Goal: Information Seeking & Learning: Learn about a topic

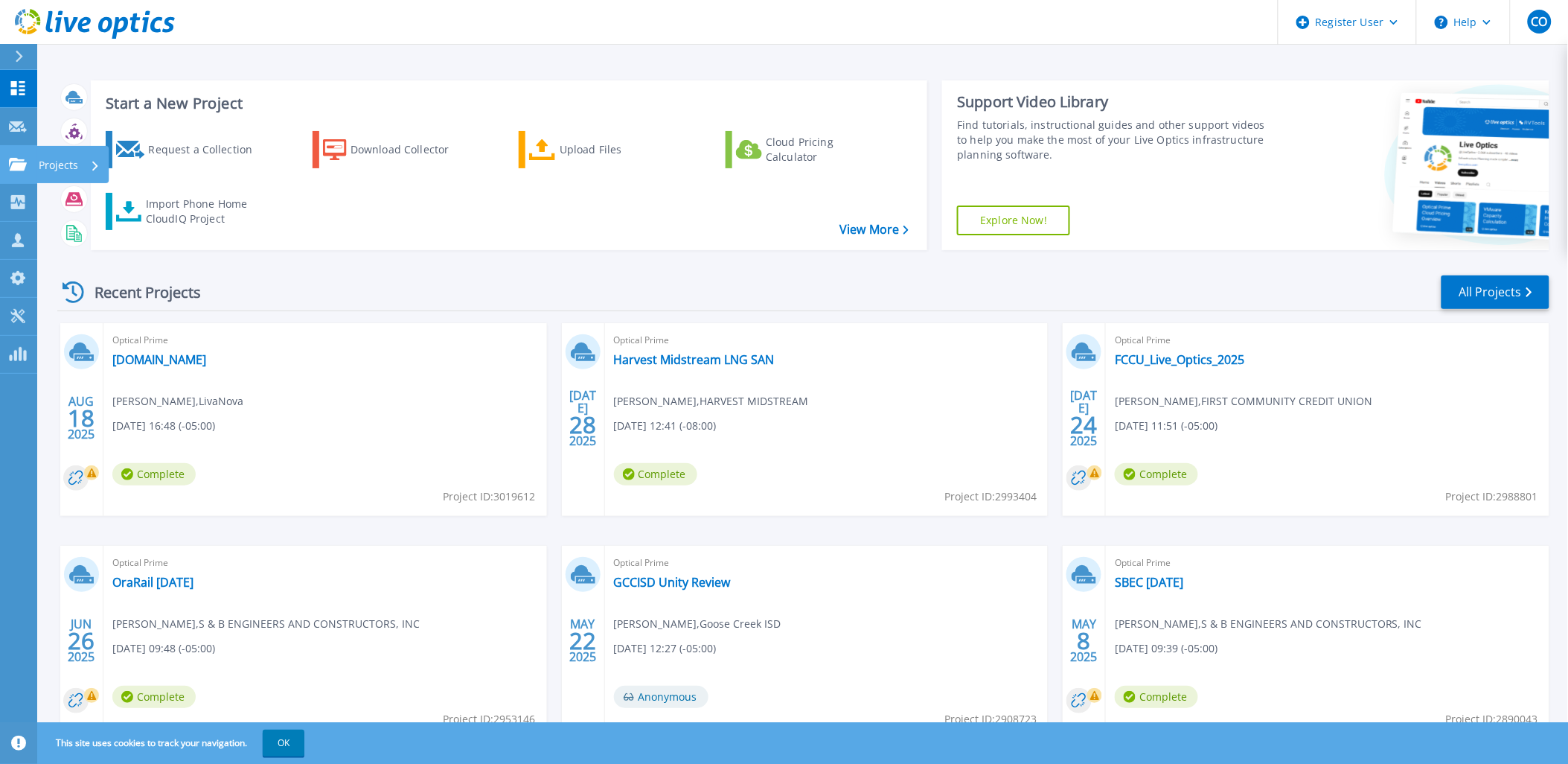
click at [62, 161] on p "Projects" at bounding box center [58, 165] width 40 height 39
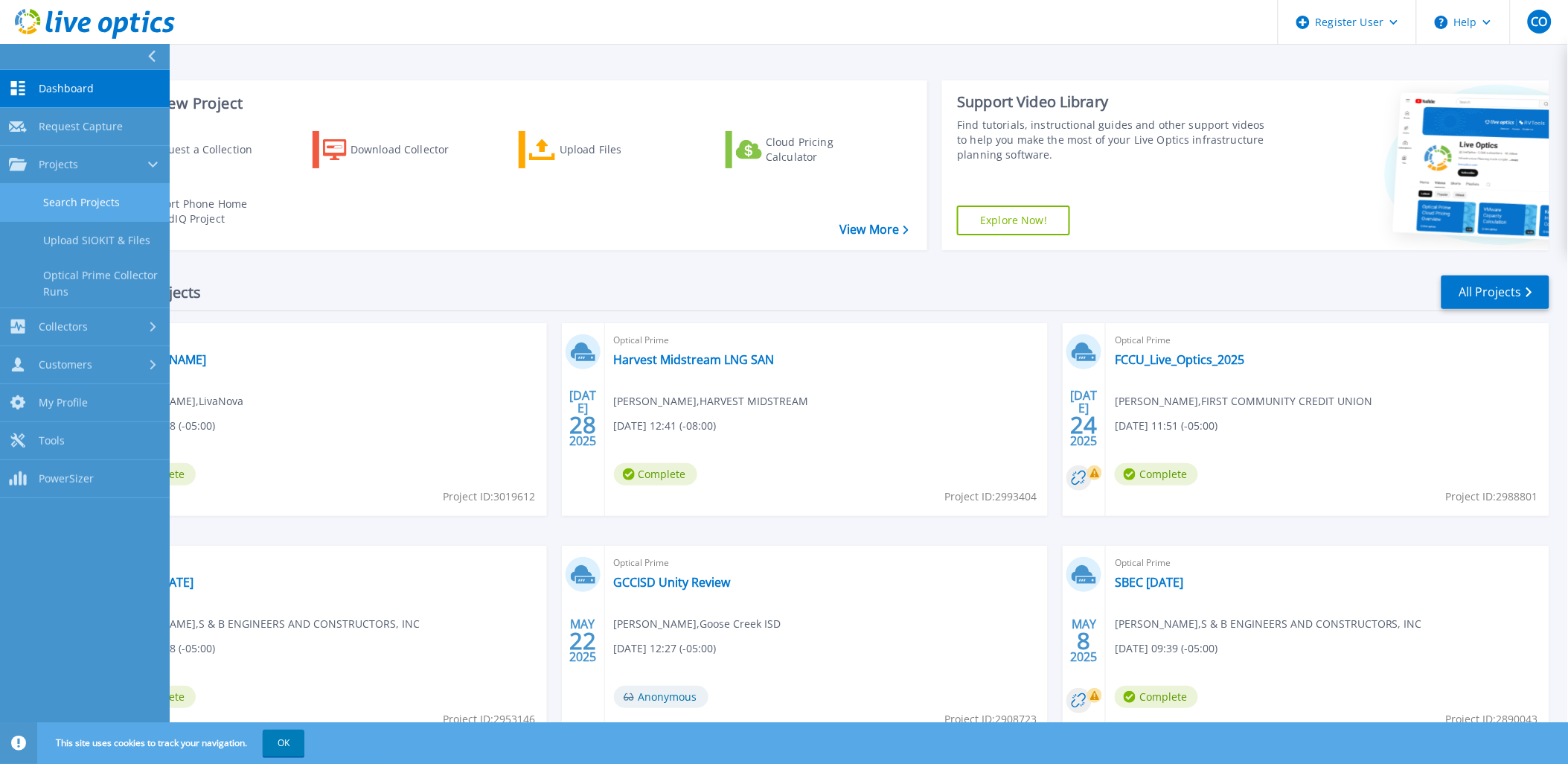
click at [124, 212] on link "Search Projects" at bounding box center [85, 203] width 170 height 38
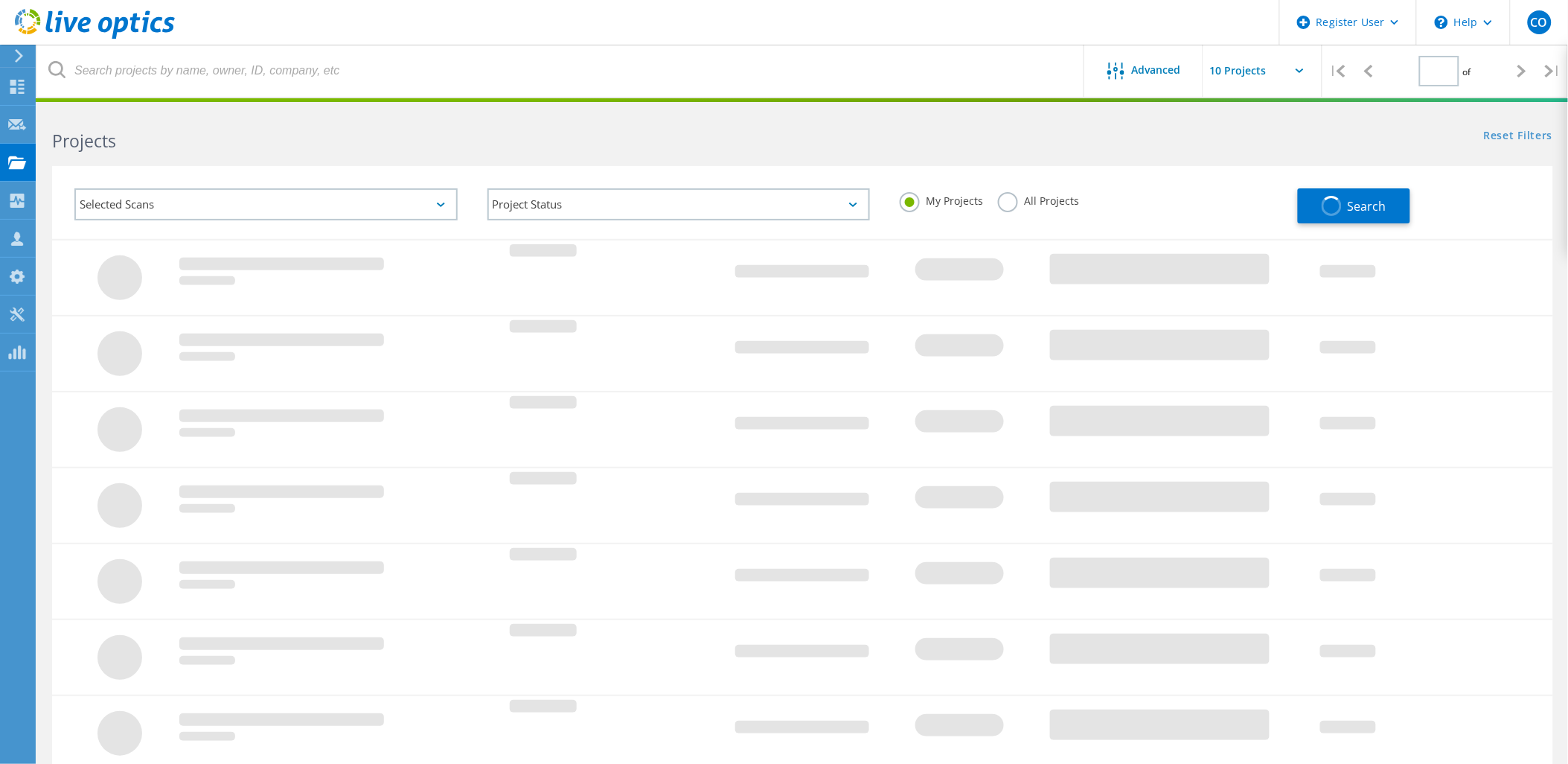
type input "1"
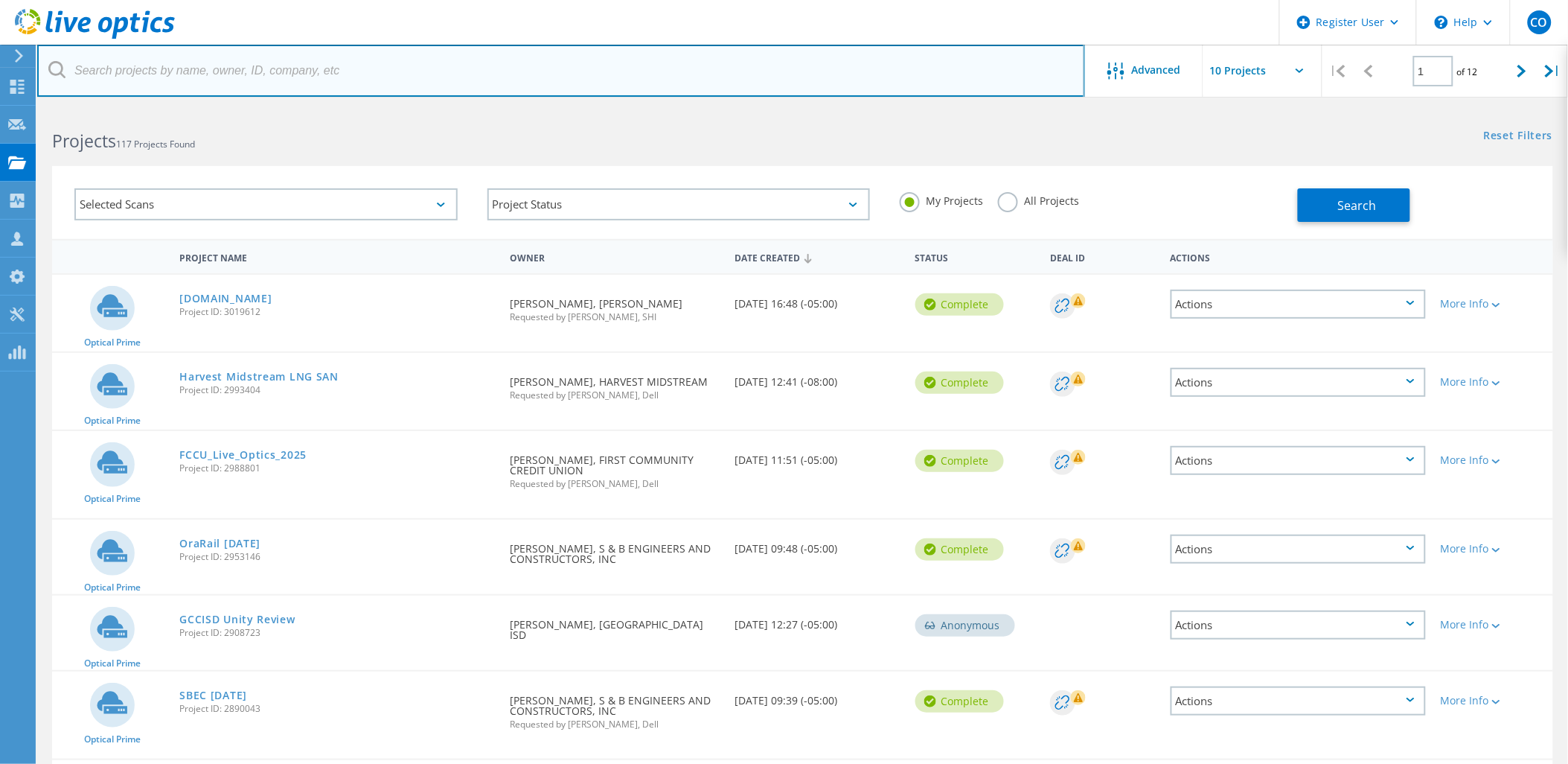
click at [136, 68] on input "text" at bounding box center [561, 70] width 1047 height 52
paste input "https://teams.microsoft.com/l/message/19:10690d1b-7099-46d3-b7b6-b4b05cde62e6_1…"
drag, startPoint x: 971, startPoint y: 76, endPoint x: -4, endPoint y: 26, distance: 976.3
click at [0, 26] on html "Register User \n Help Explore Helpful Articles Contact Support CO Dell User Chr…" at bounding box center [784, 570] width 1568 height 1141
type input "3A%22chat%22%7D"
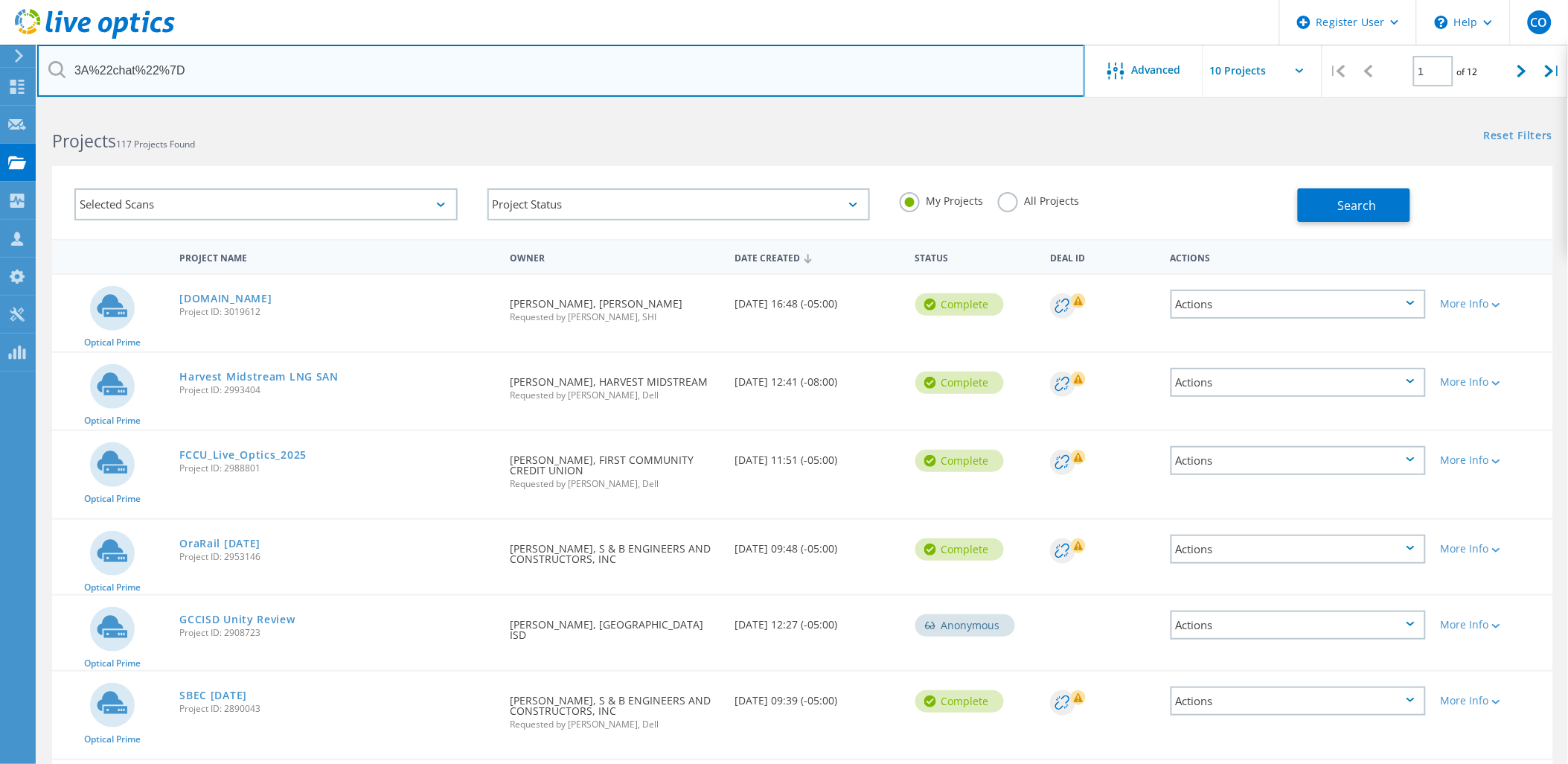
drag, startPoint x: 247, startPoint y: 59, endPoint x: -4, endPoint y: -4, distance: 258.8
click at [0, 0] on html "Register User \n Help Explore Helpful Articles Contact Support CO Dell User Chr…" at bounding box center [784, 570] width 1568 height 1141
paste input "3040831"
type input "3040831"
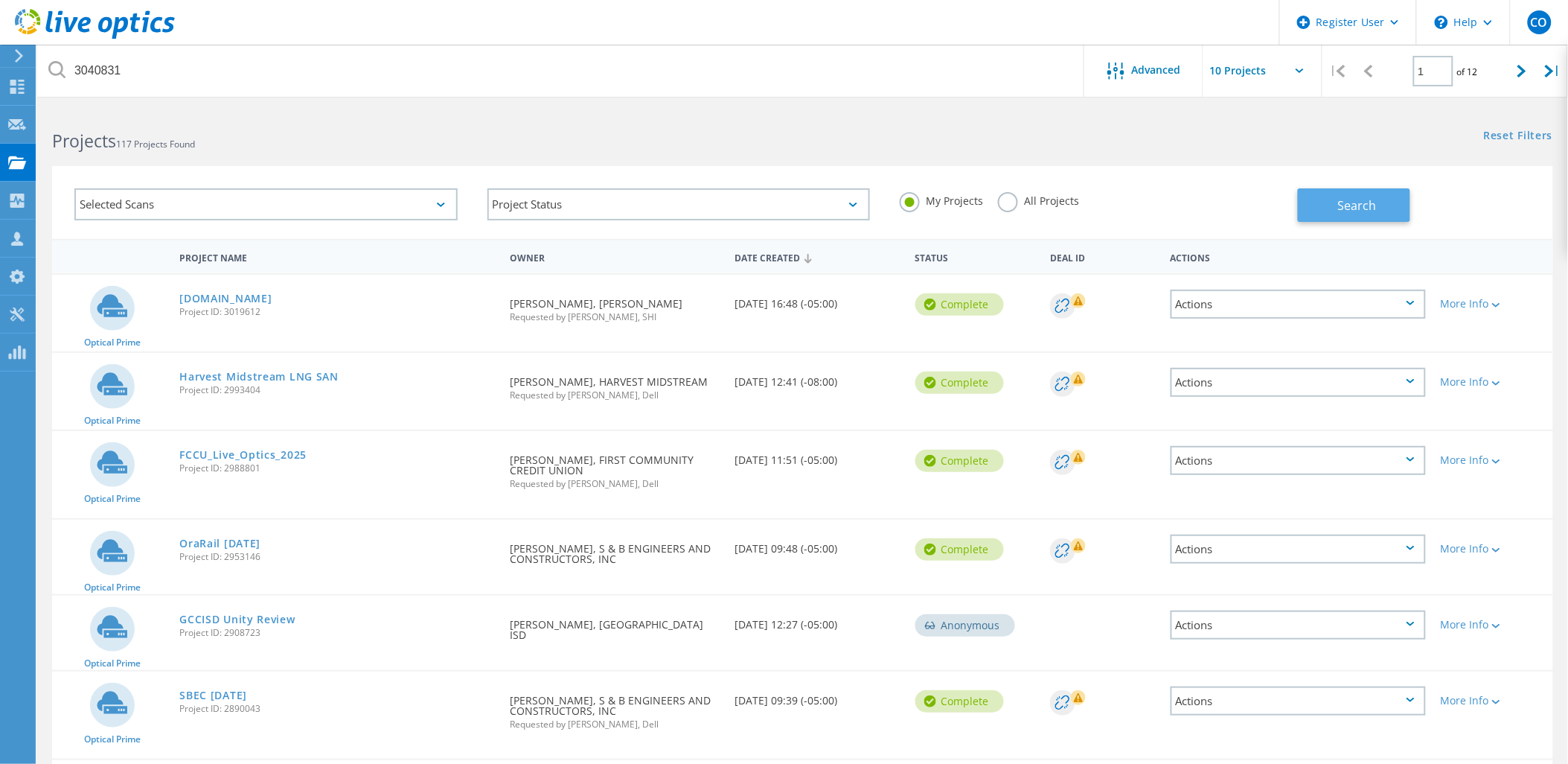
click at [1311, 214] on button "Search" at bounding box center [1353, 205] width 112 height 34
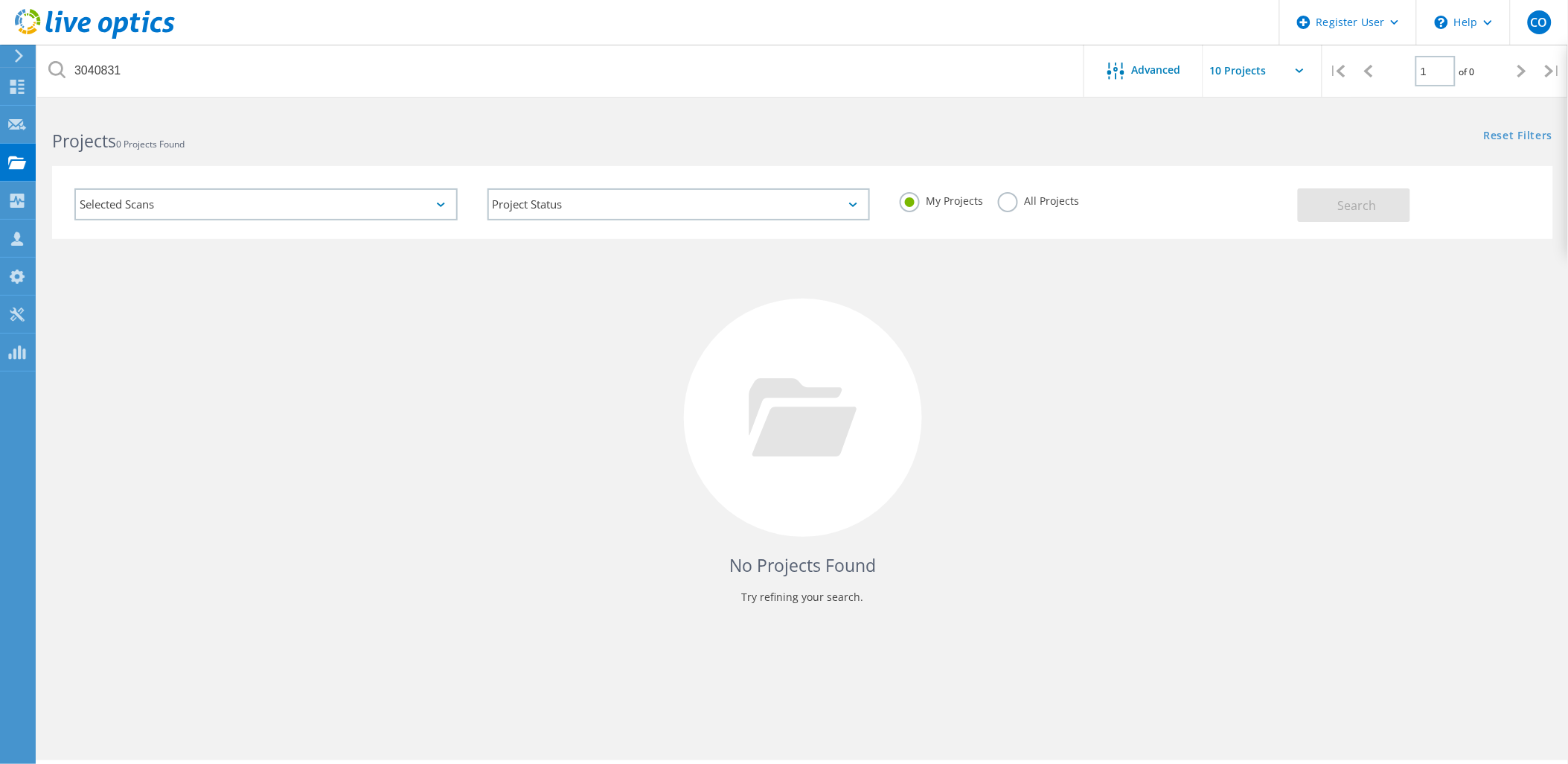
click at [1012, 192] on label "All Projects" at bounding box center [1038, 199] width 81 height 14
click at [0, 0] on input "All Projects" at bounding box center [0, 0] width 0 height 0
click at [1373, 203] on span "Search" at bounding box center [1357, 204] width 39 height 16
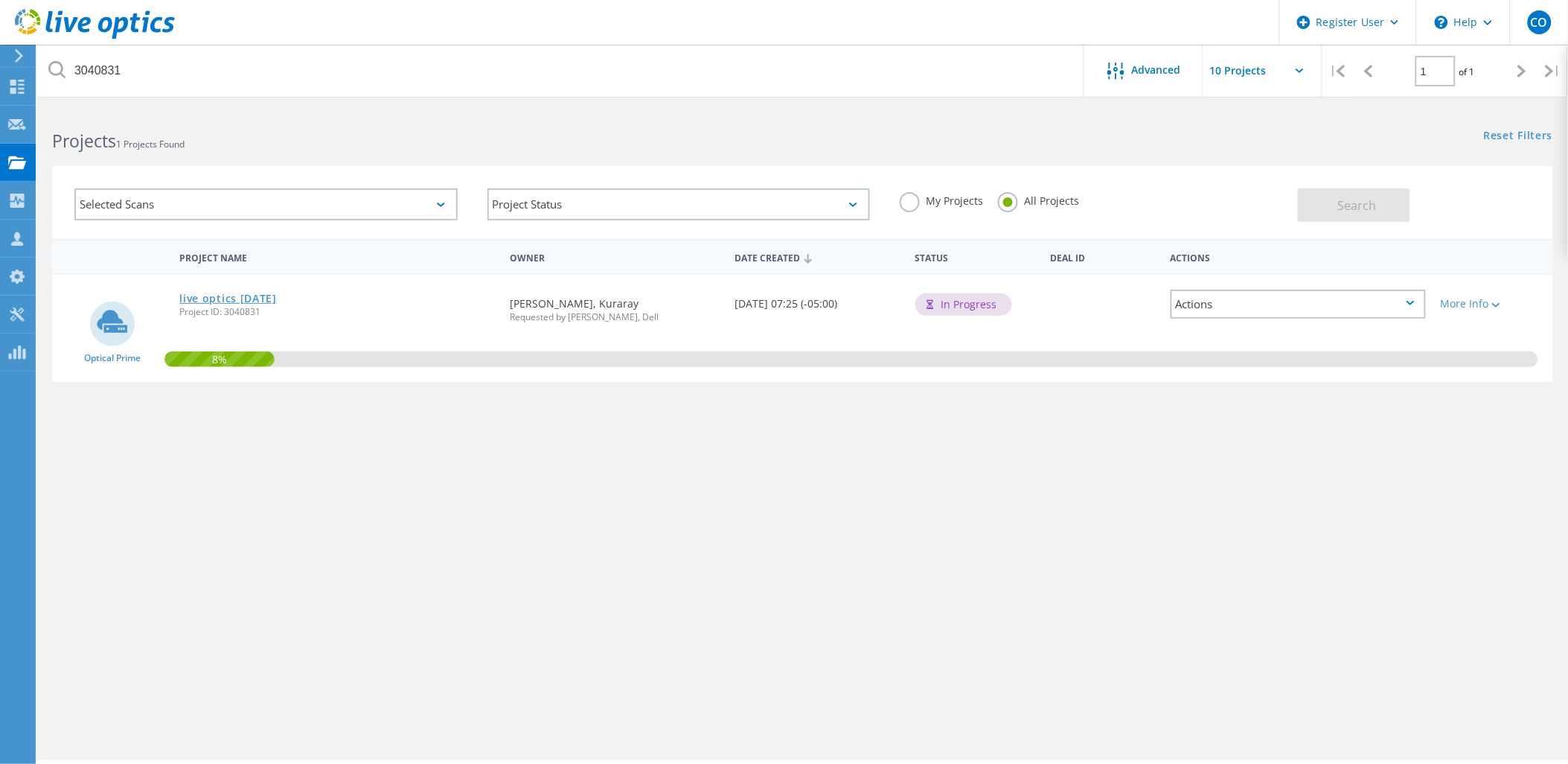
click at [243, 293] on link "live optics [DATE]" at bounding box center [227, 298] width 97 height 10
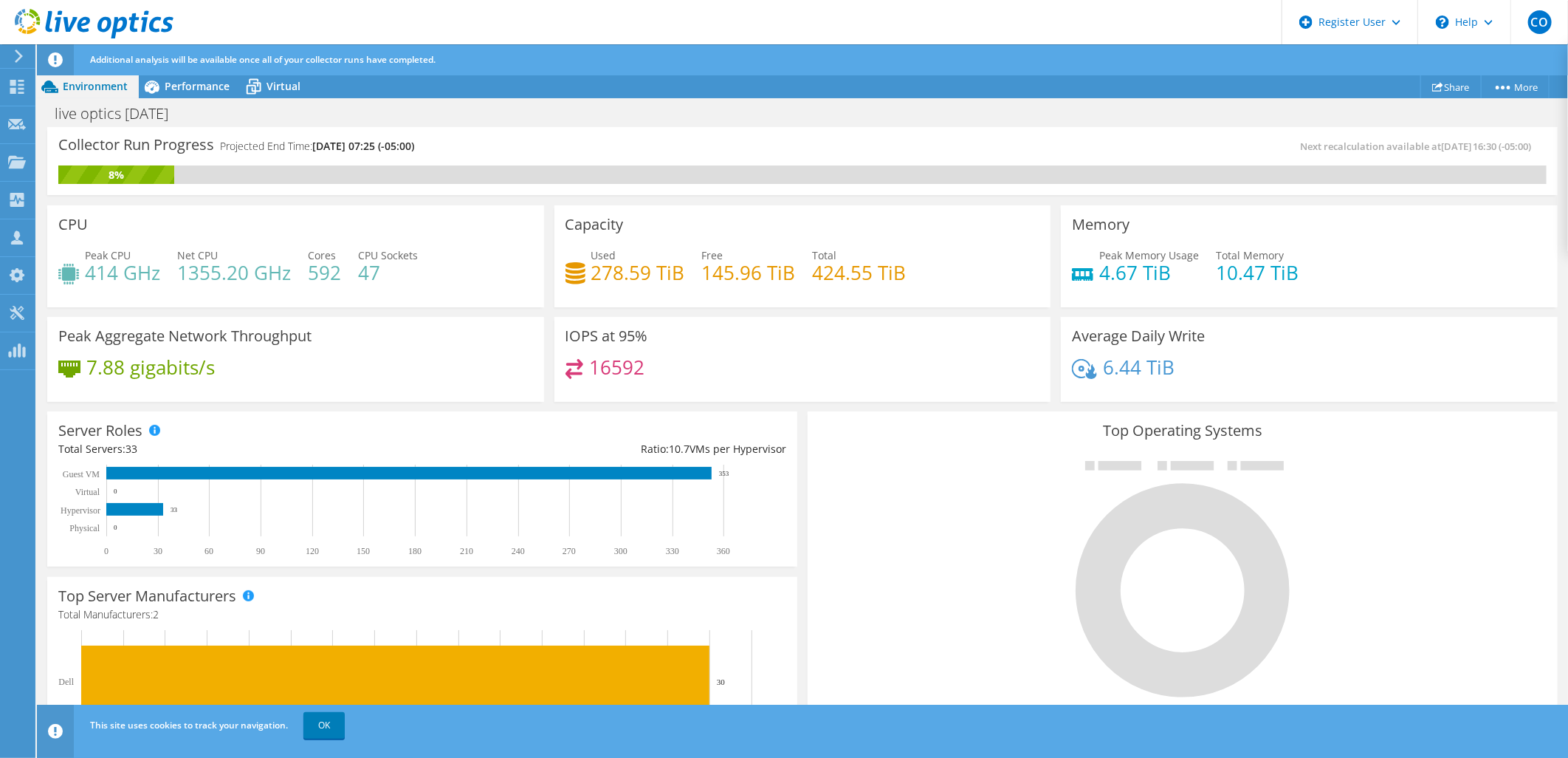
click at [644, 146] on div "Collector Run Progress Projected End Time: 09/05/2025, 07:25 (-05:00)" at bounding box center [430, 151] width 744 height 27
click at [164, 83] on span "Performance" at bounding box center [197, 86] width 65 height 14
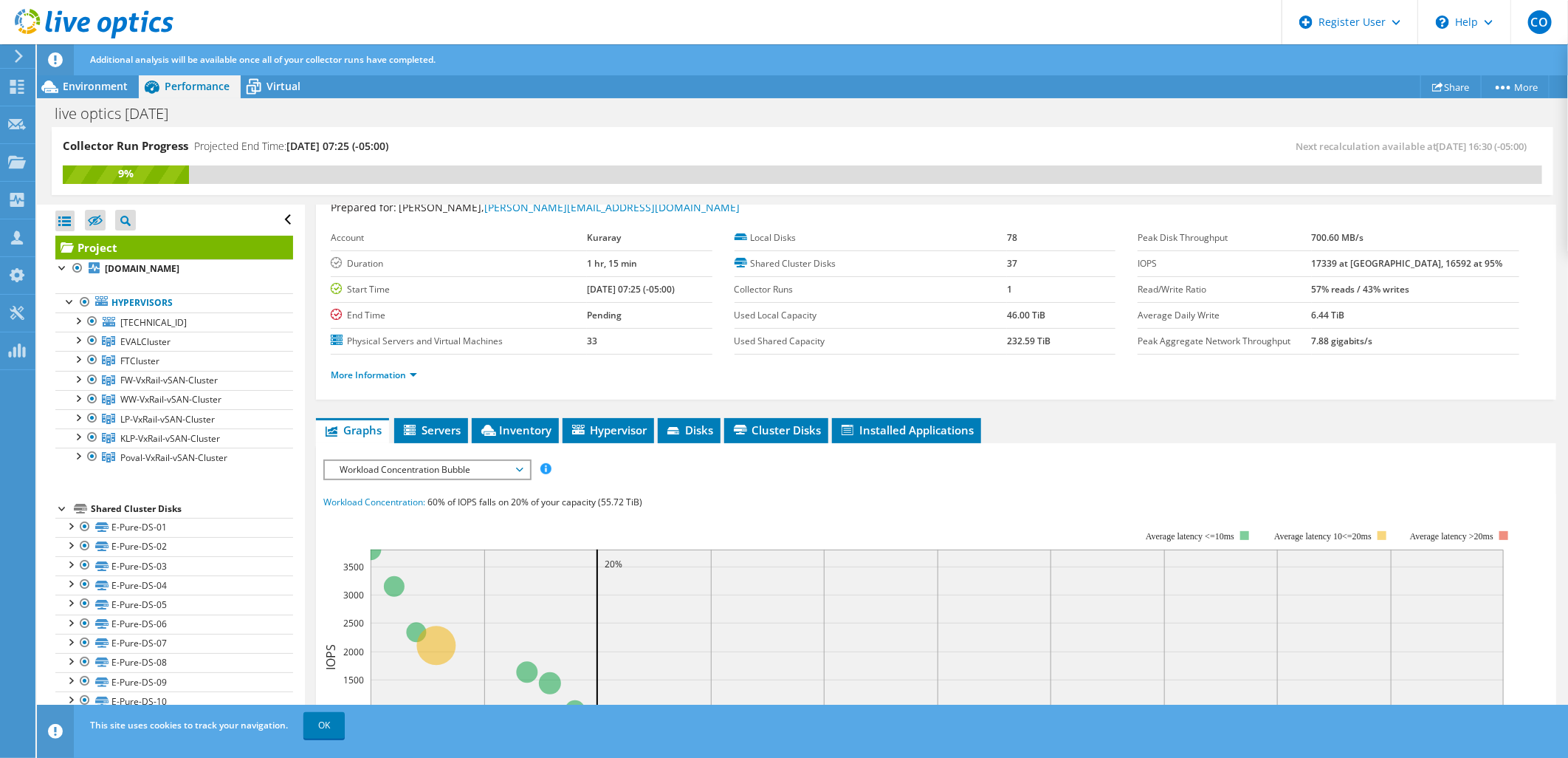
scroll to position [0, 0]
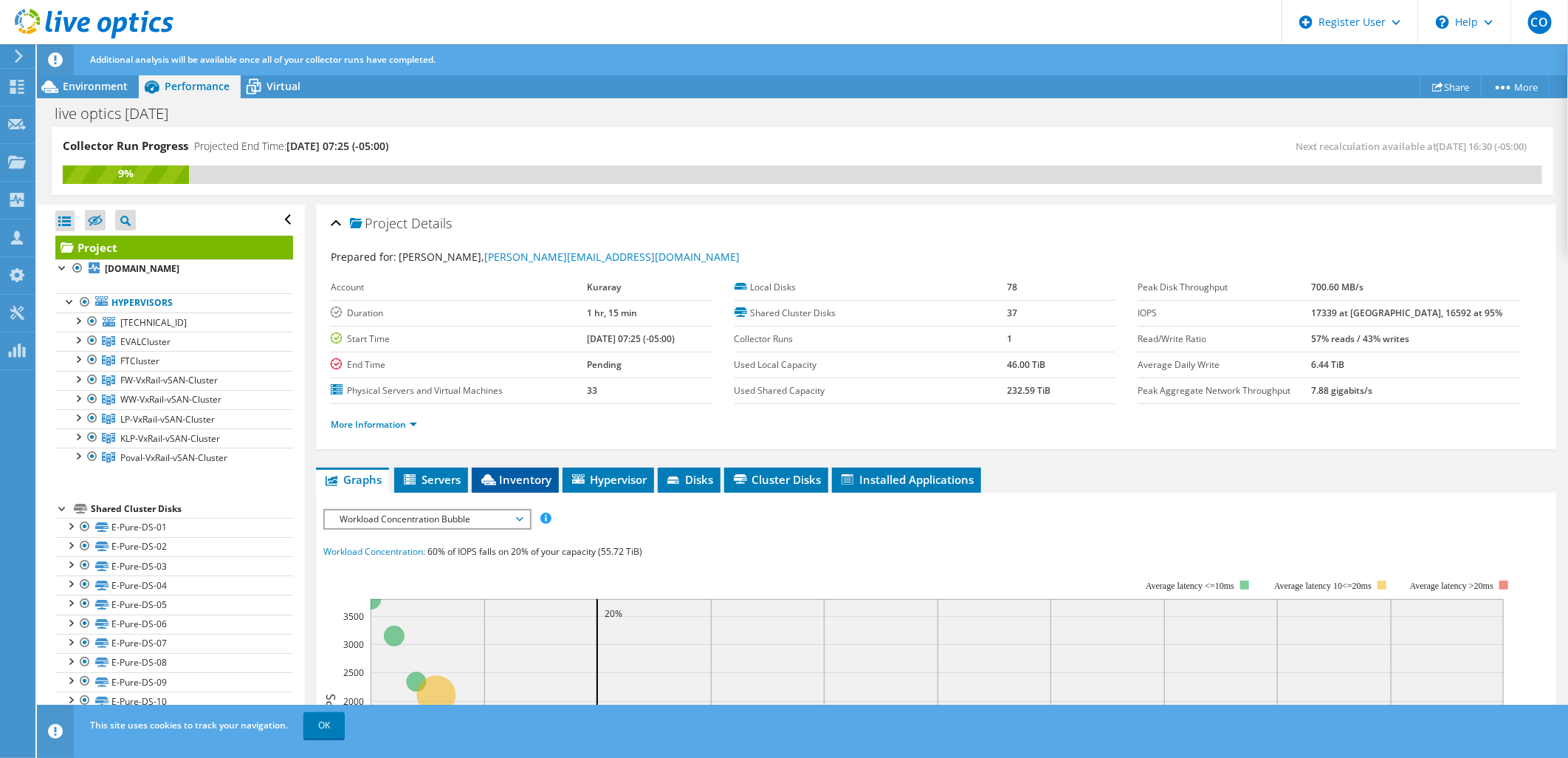
click at [498, 482] on span "Inventory" at bounding box center [515, 479] width 72 height 15
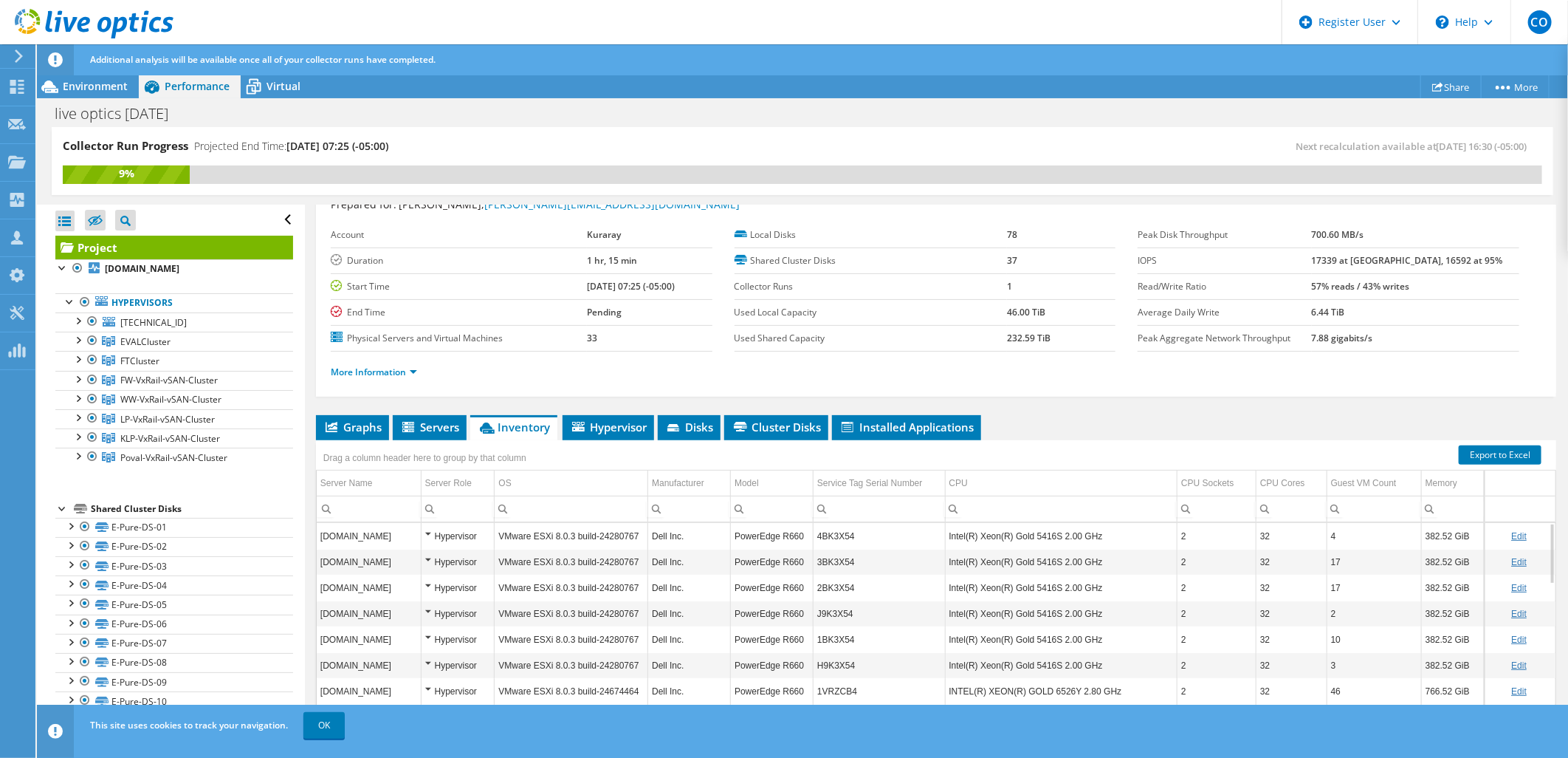
scroll to position [101, 0]
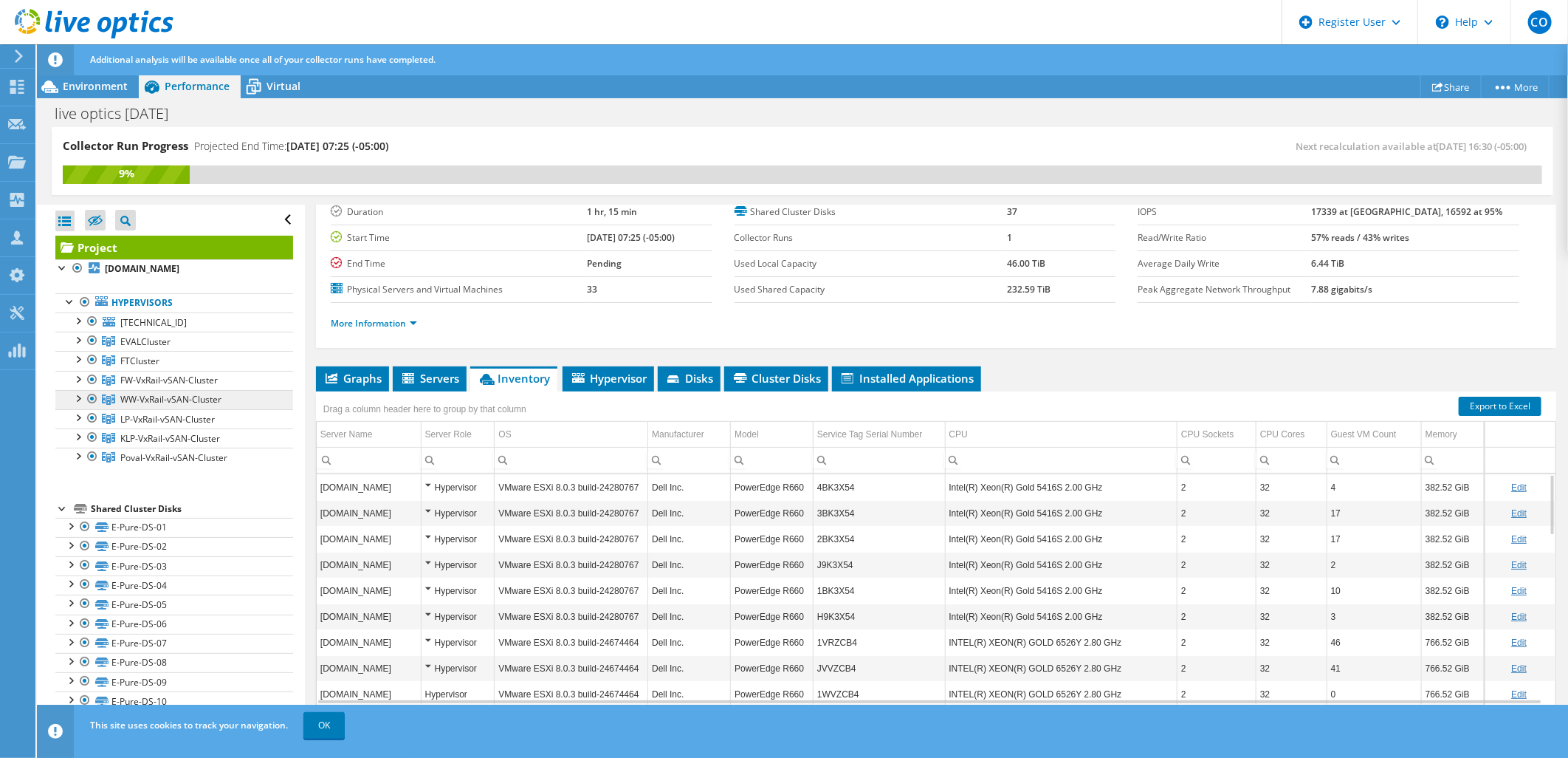
click at [178, 392] on link "WW-VxRail-vSAN-Cluster" at bounding box center [174, 399] width 237 height 20
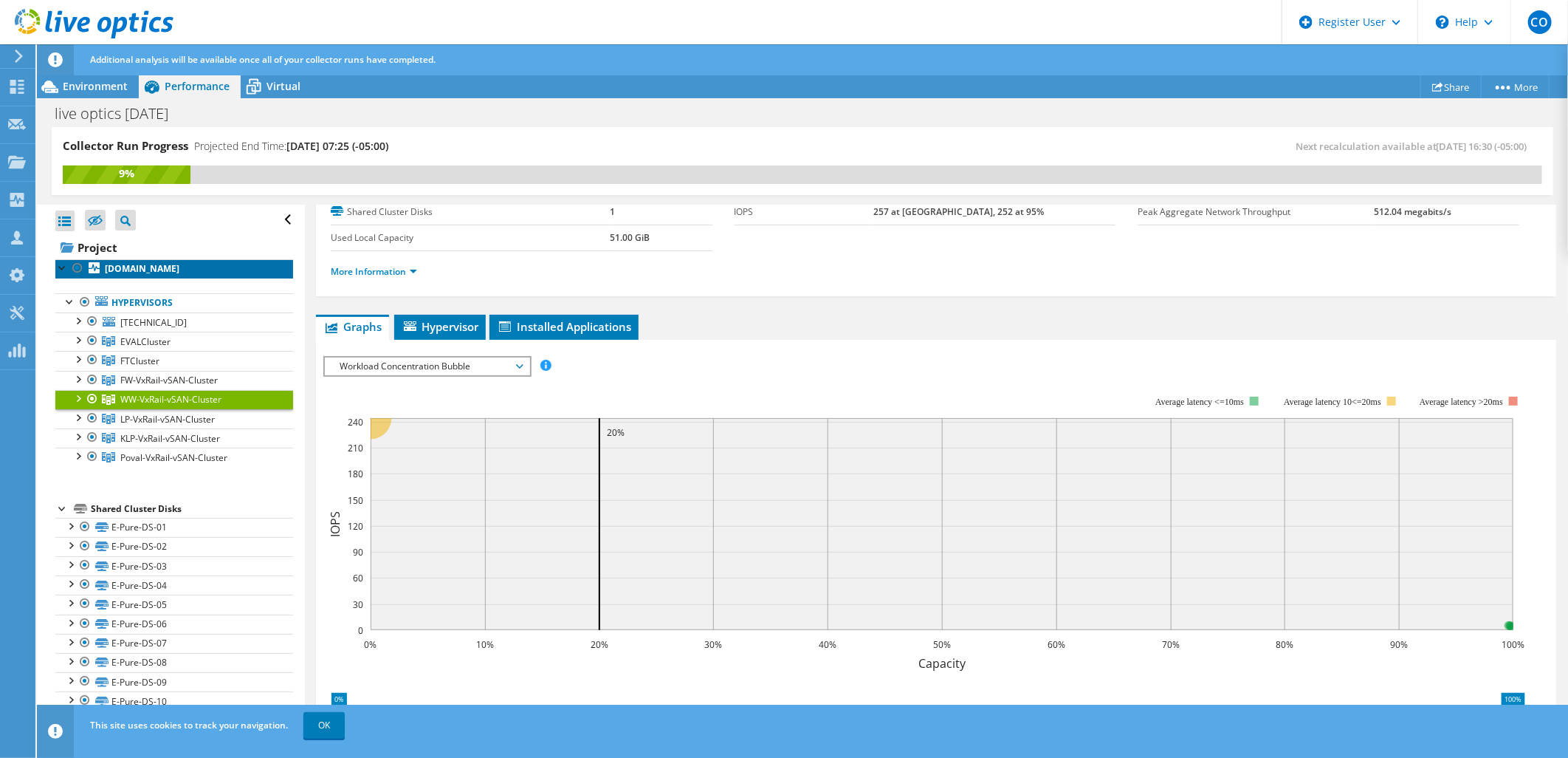
click at [130, 267] on b "[DOMAIN_NAME]" at bounding box center [142, 267] width 75 height 12
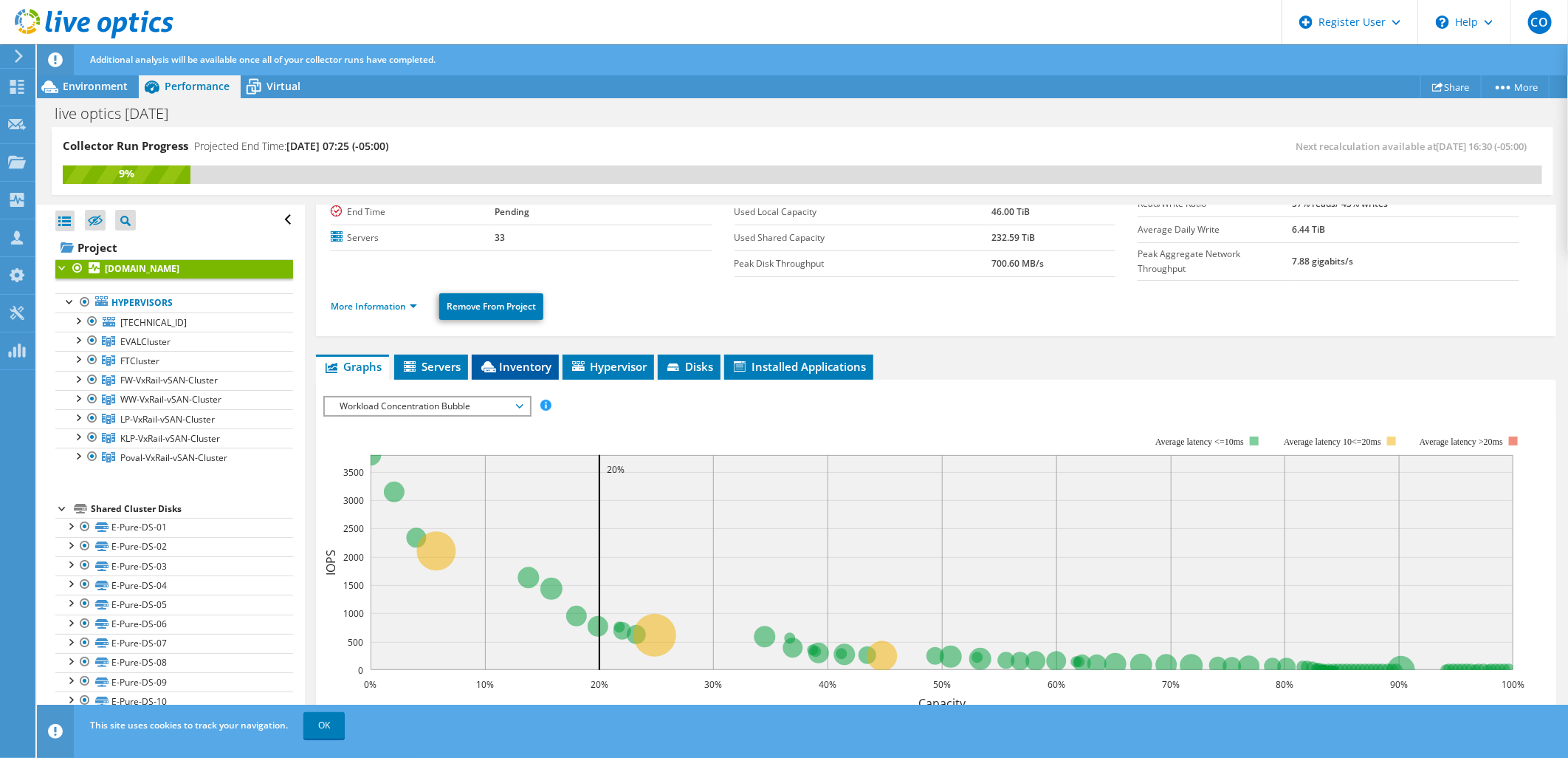
click at [493, 365] on icon at bounding box center [489, 366] width 15 height 11
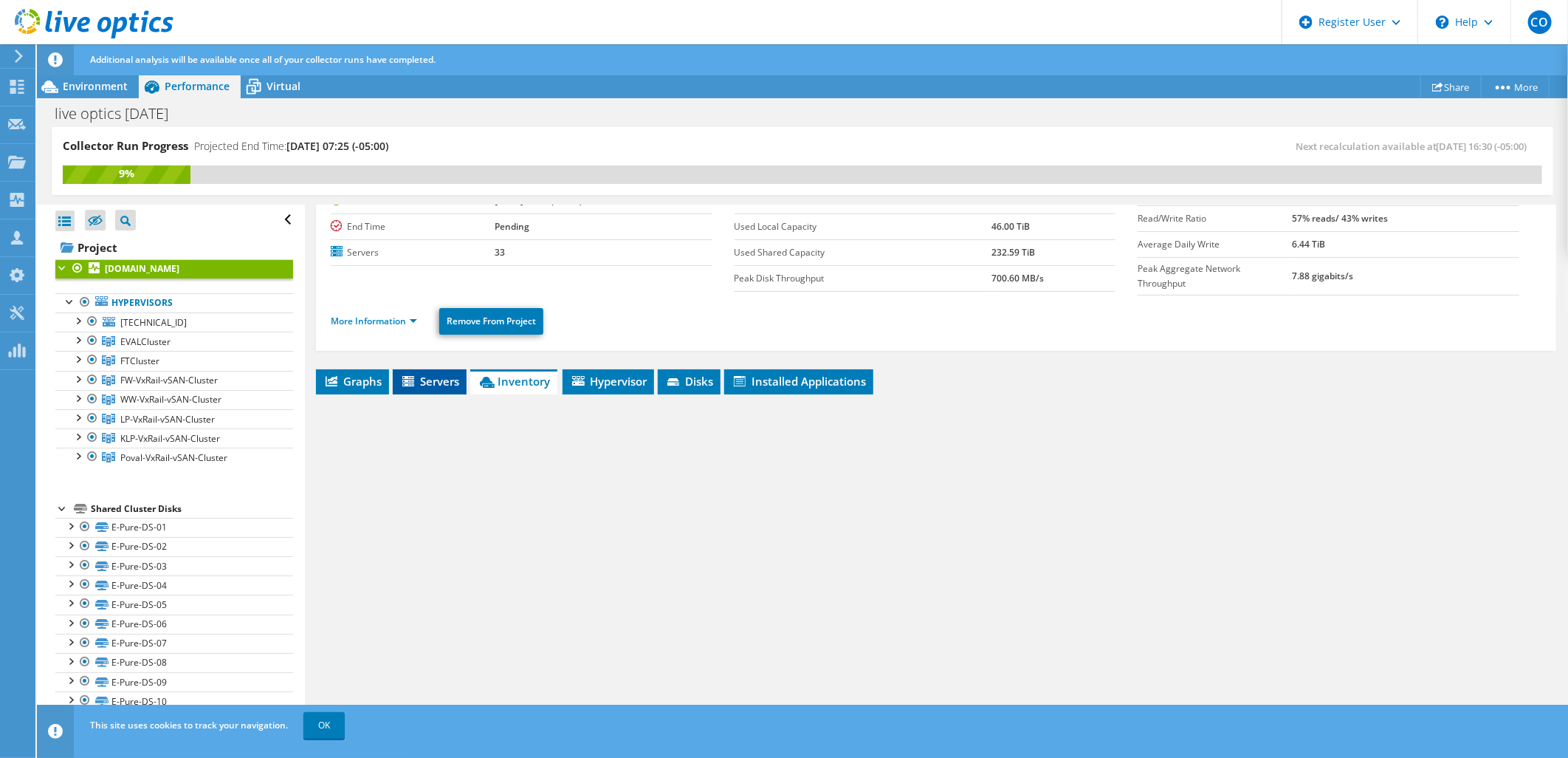
click at [434, 374] on span "Servers" at bounding box center [429, 381] width 59 height 15
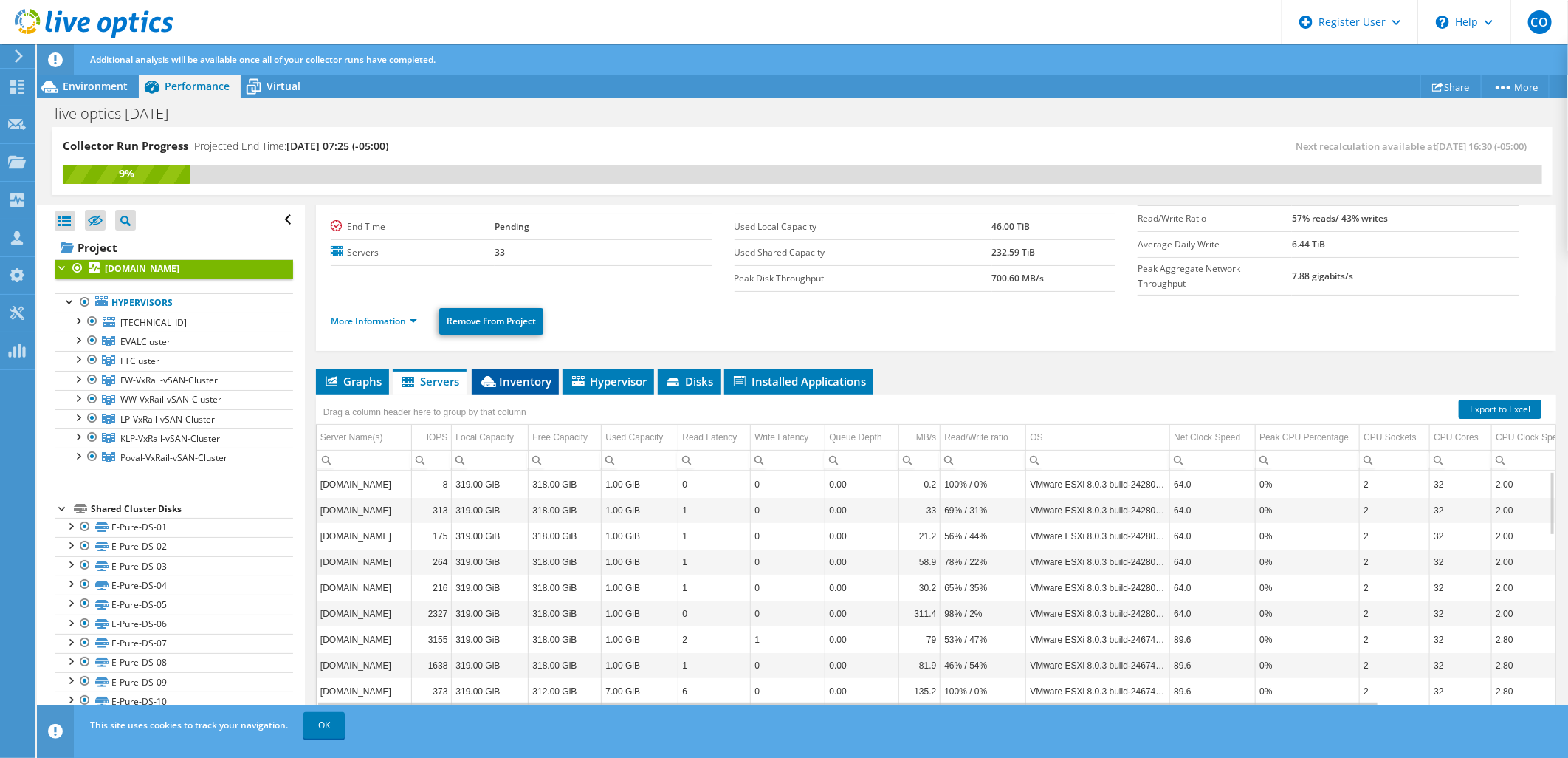
click at [522, 379] on span "Inventory" at bounding box center [515, 381] width 72 height 15
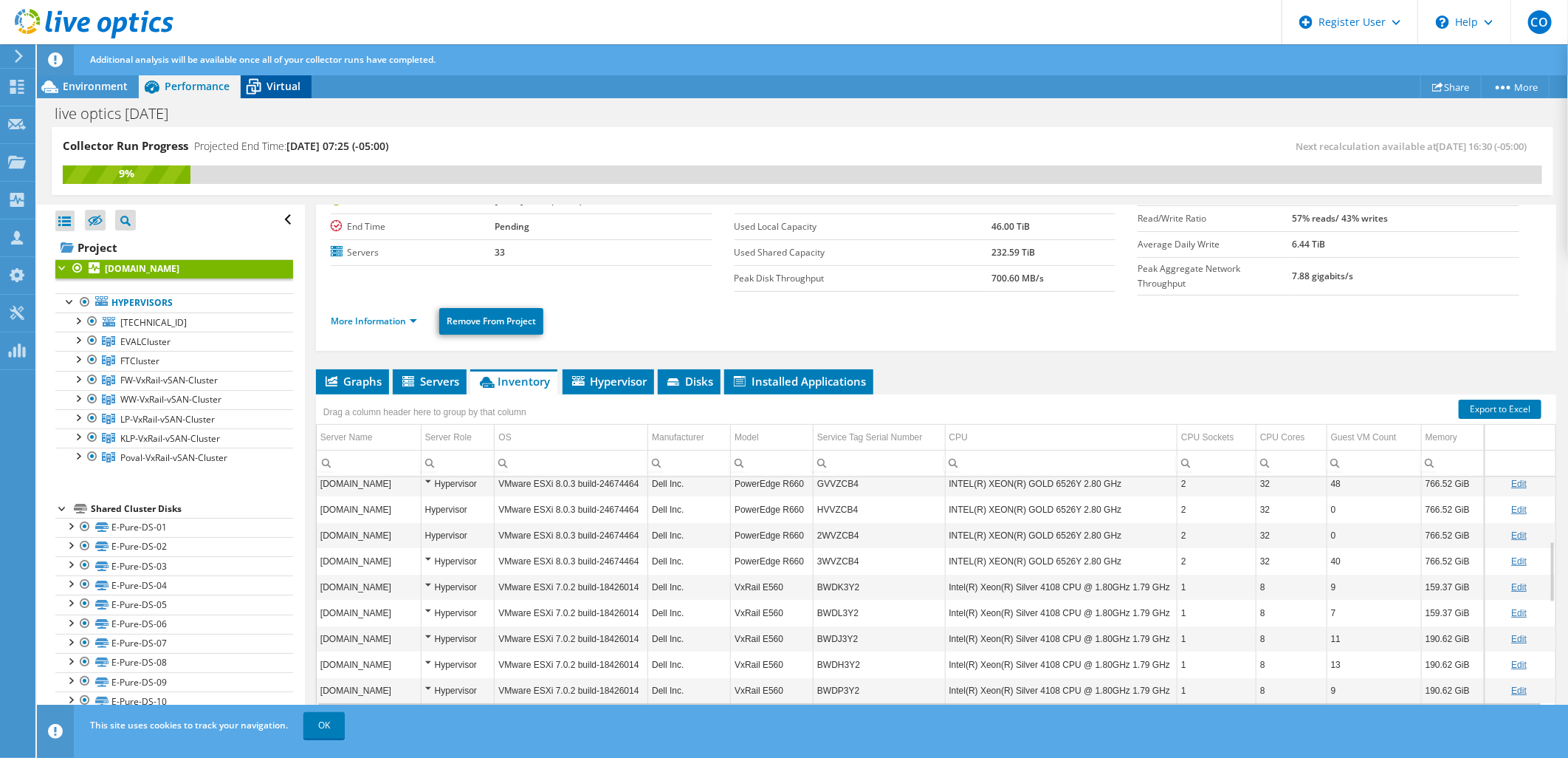
click at [279, 86] on span "Virtual" at bounding box center [283, 86] width 34 height 14
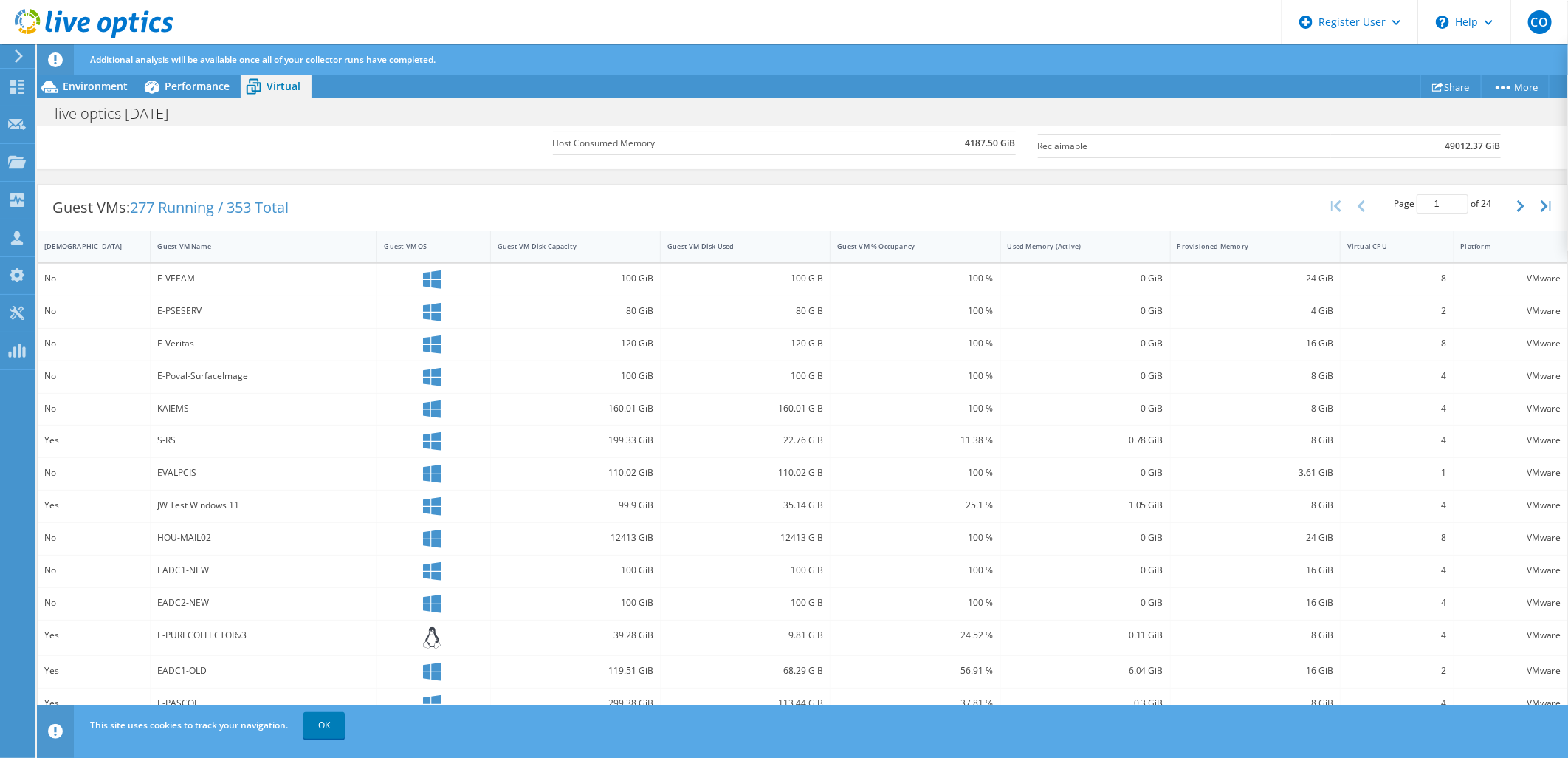
scroll to position [0, 0]
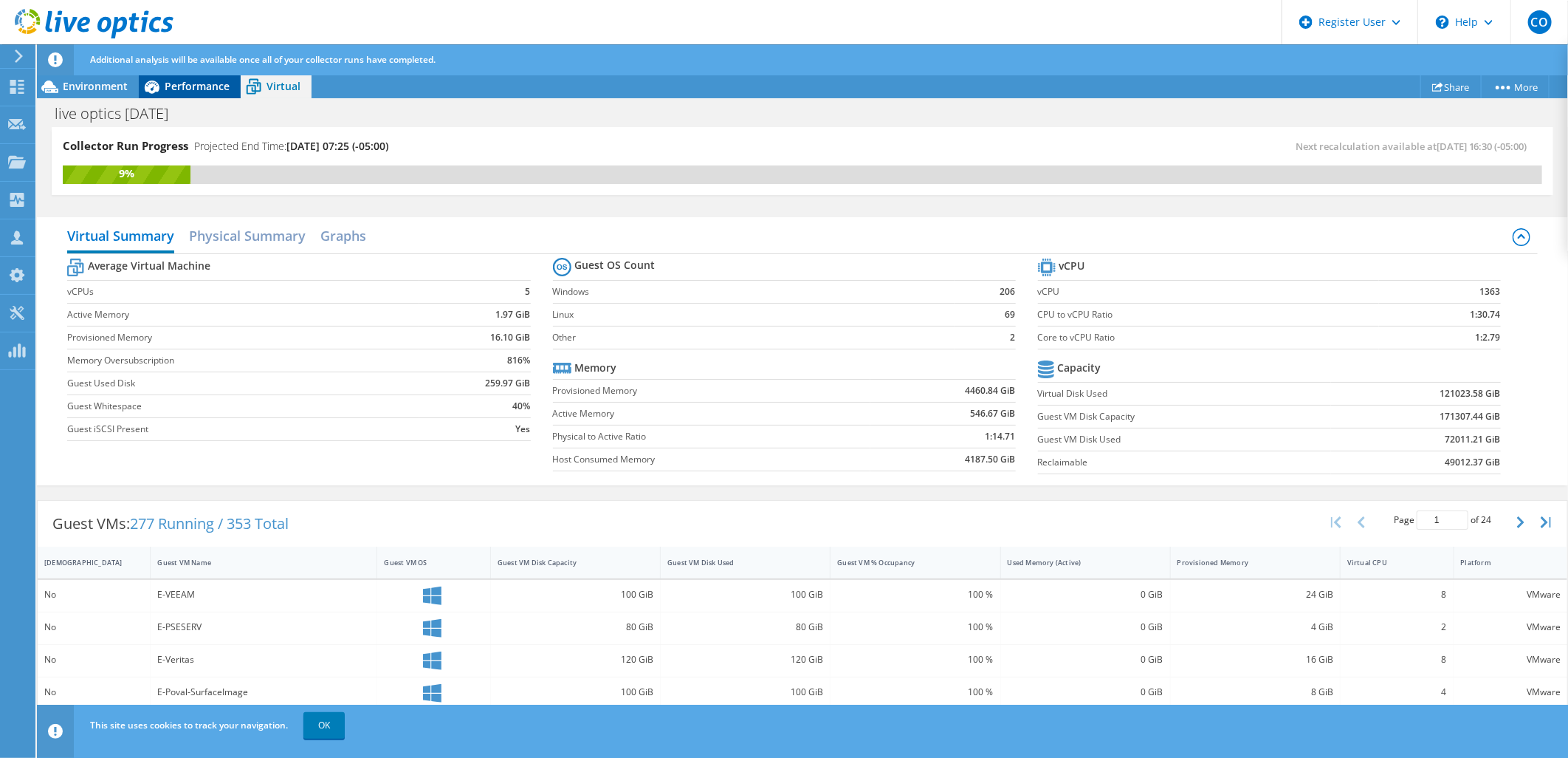
click at [180, 93] on div "Performance" at bounding box center [190, 86] width 102 height 23
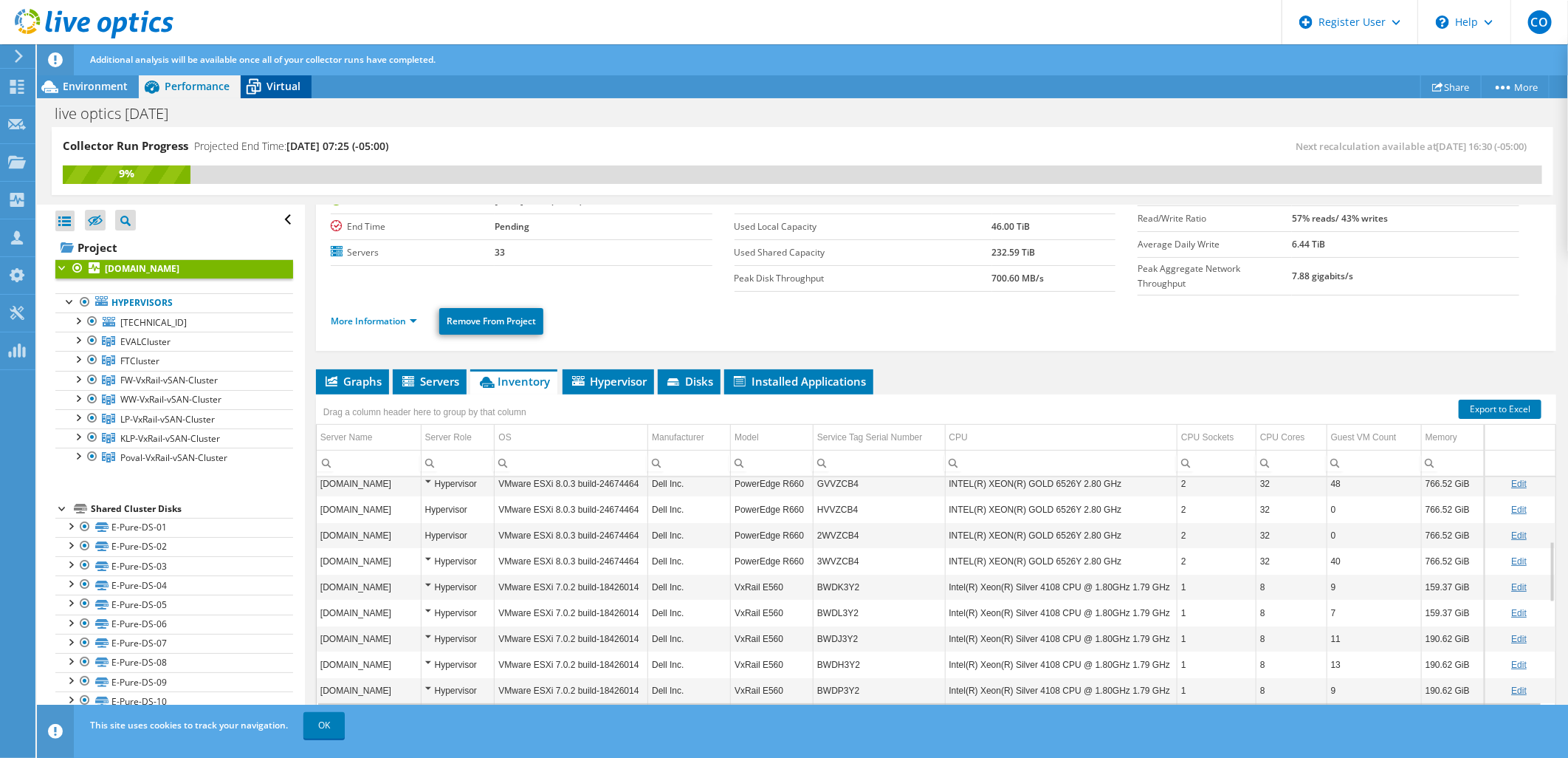
click at [286, 90] on span "Virtual" at bounding box center [283, 86] width 34 height 14
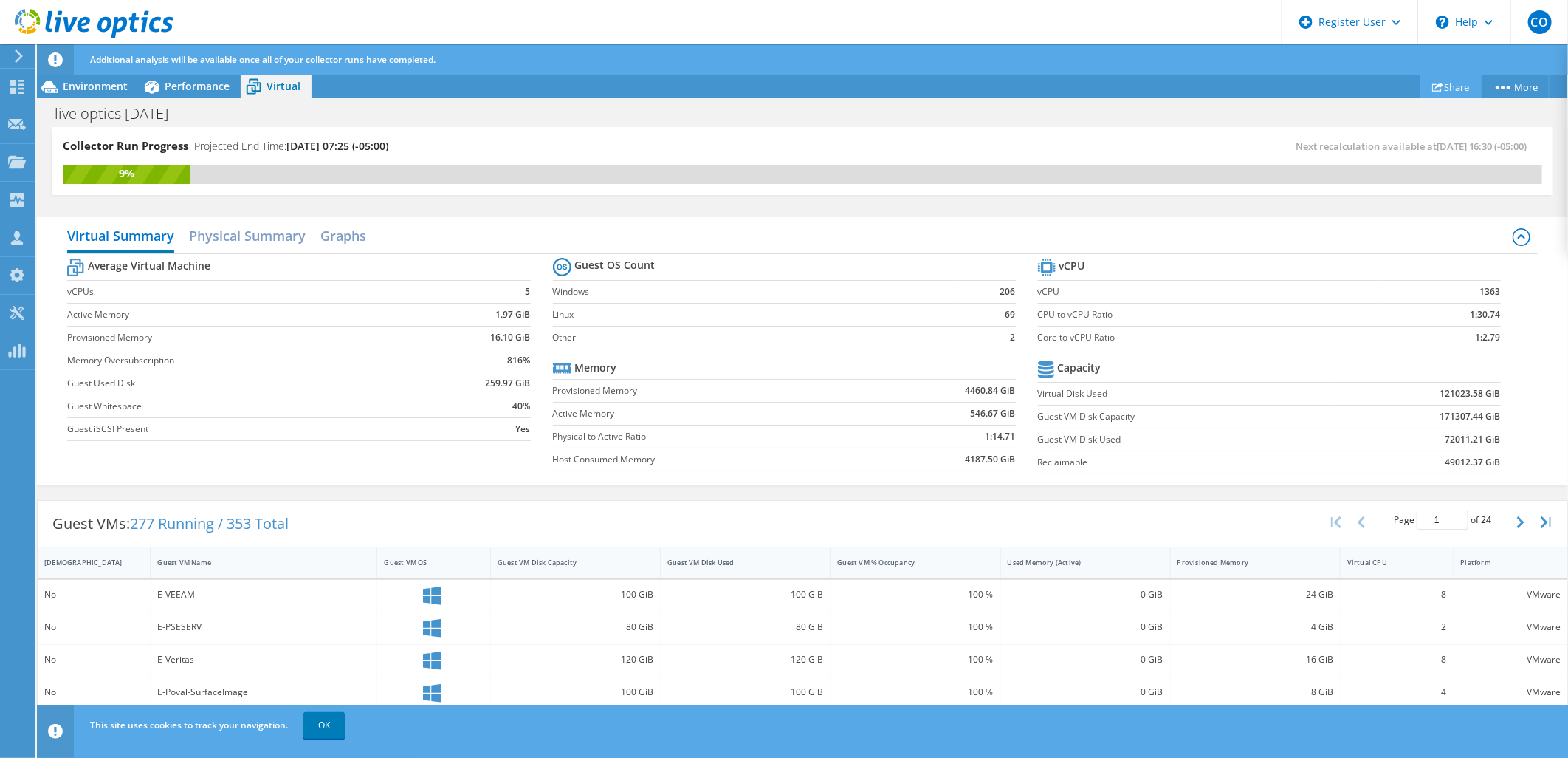
click at [1447, 92] on link "Share" at bounding box center [1451, 87] width 62 height 22
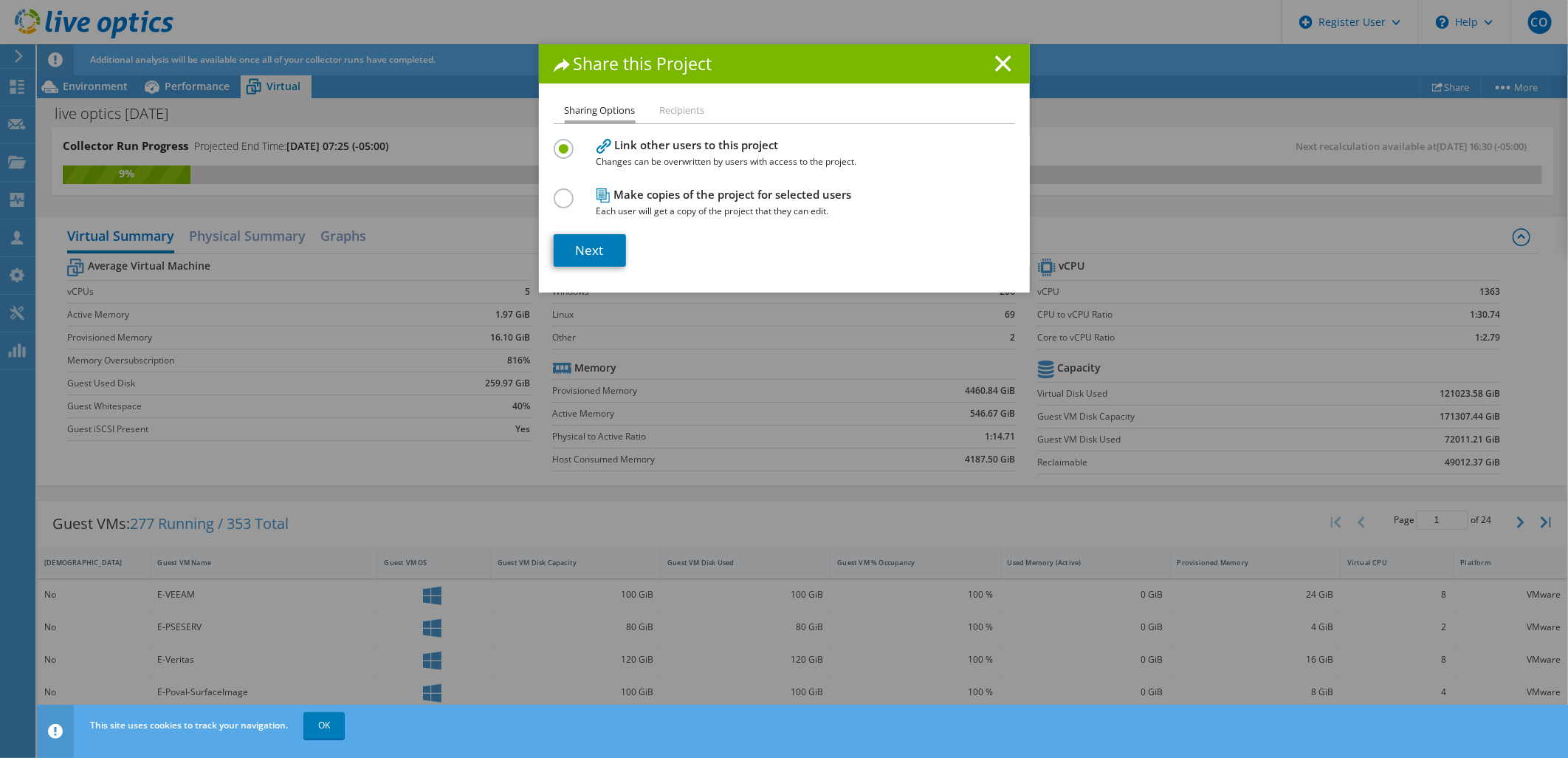
click at [985, 65] on h1 "Share this Project" at bounding box center [785, 64] width 462 height 17
click at [1005, 65] on icon at bounding box center [1003, 63] width 16 height 16
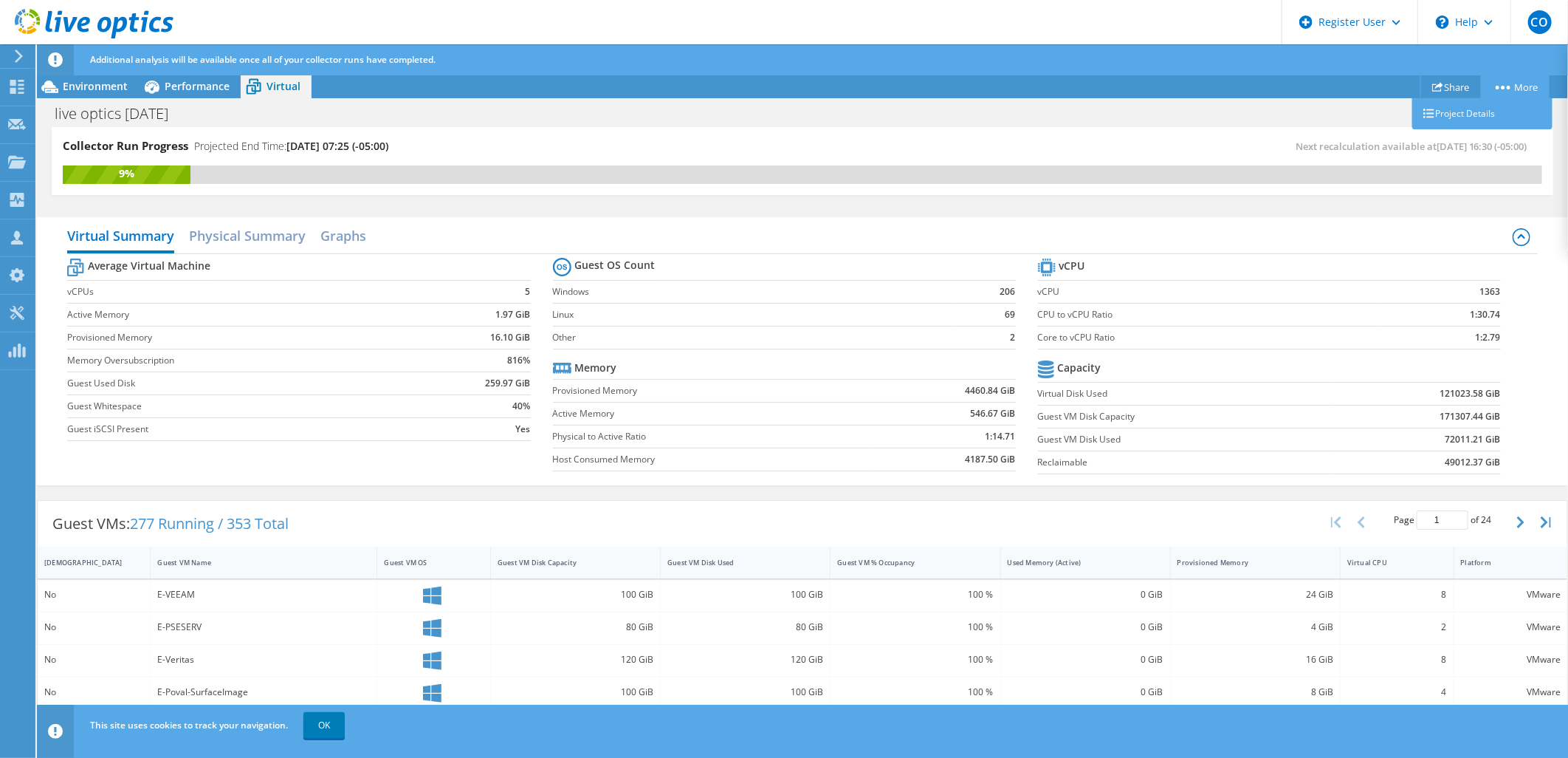
click at [1507, 86] on circle at bounding box center [1509, 88] width 4 height 4
click at [1486, 107] on link "Project Details" at bounding box center [1482, 113] width 140 height 31
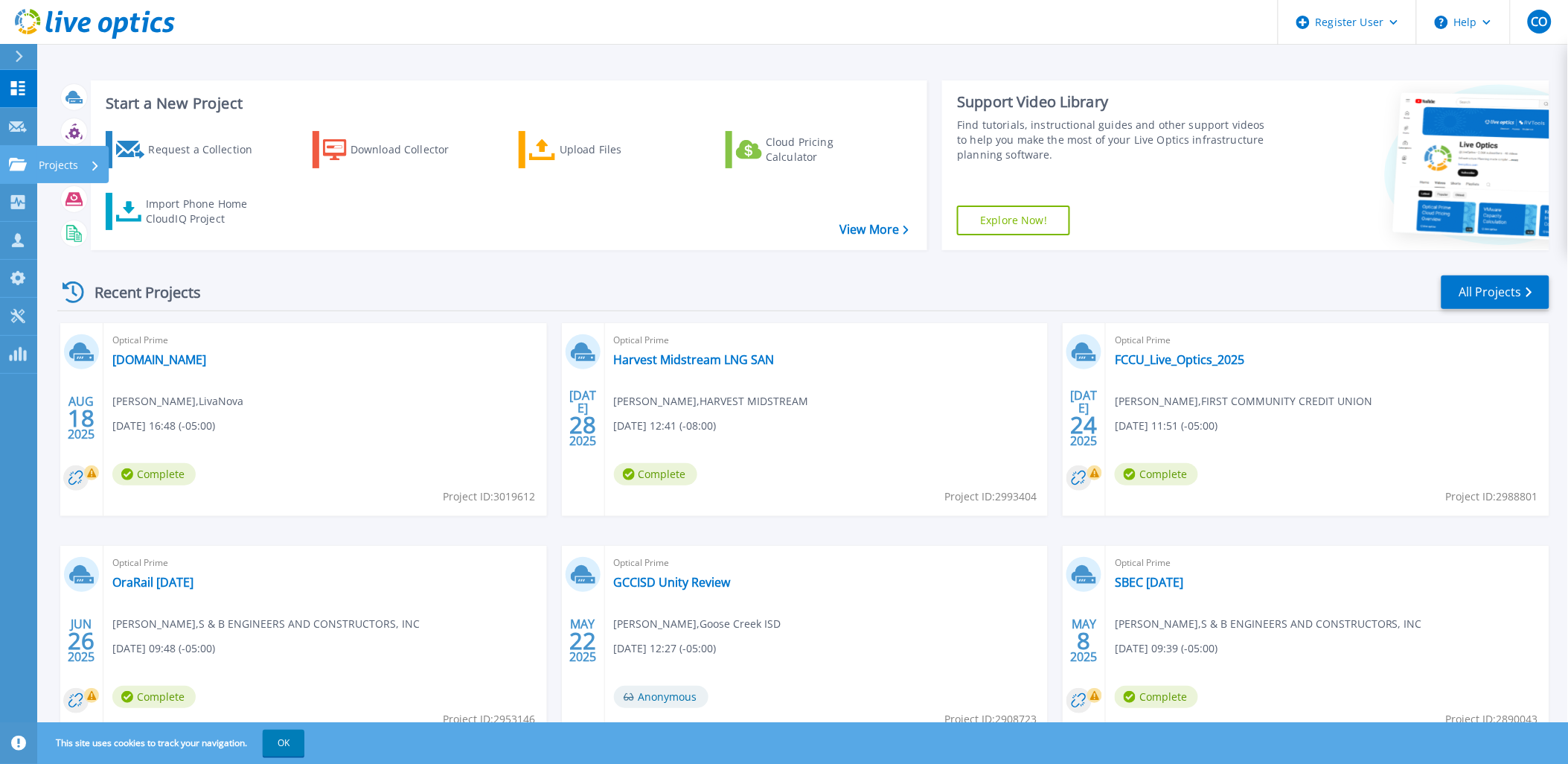
click at [60, 168] on p "Projects" at bounding box center [58, 165] width 40 height 39
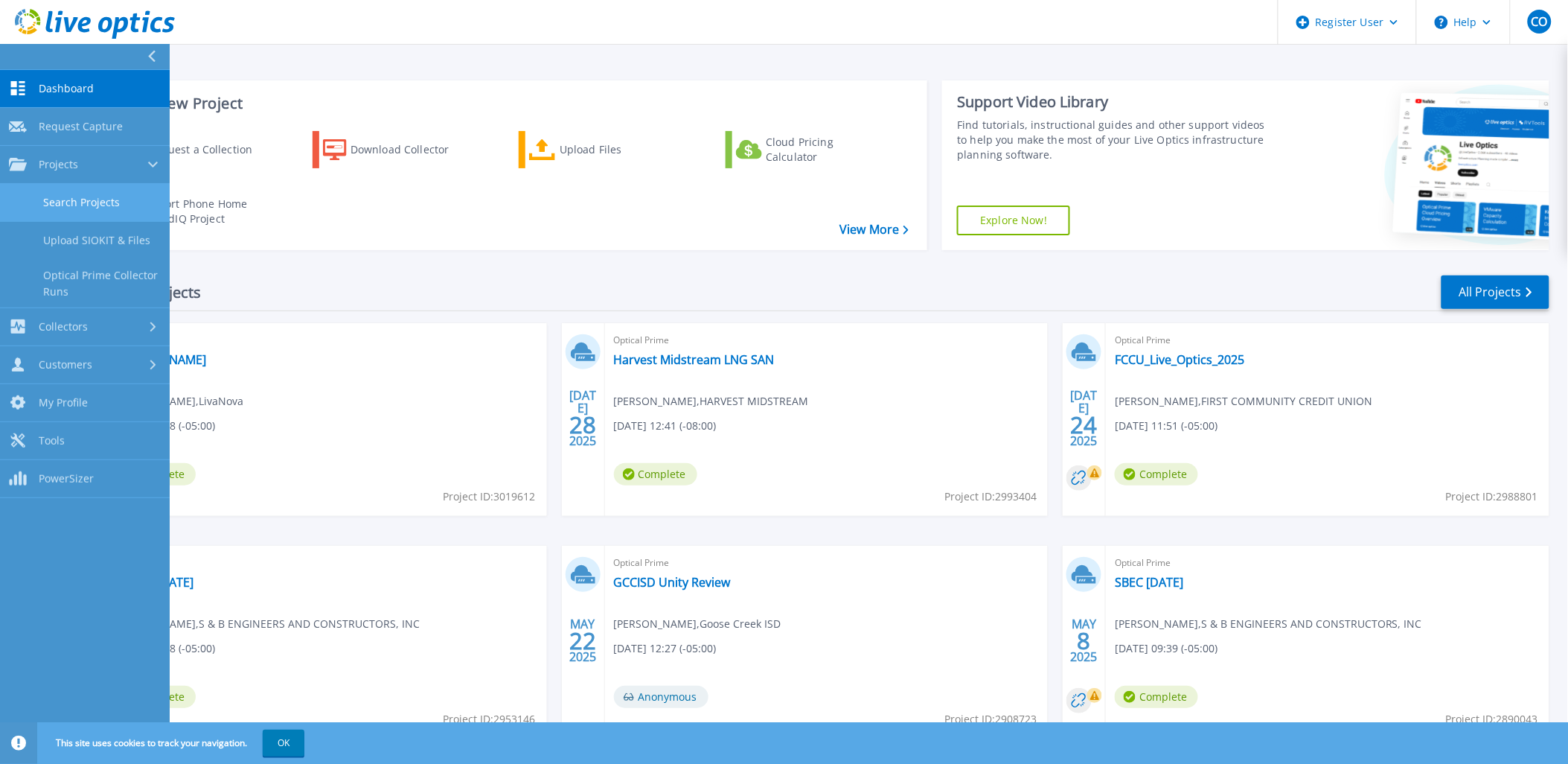
click at [107, 200] on link "Search Projects" at bounding box center [85, 203] width 170 height 38
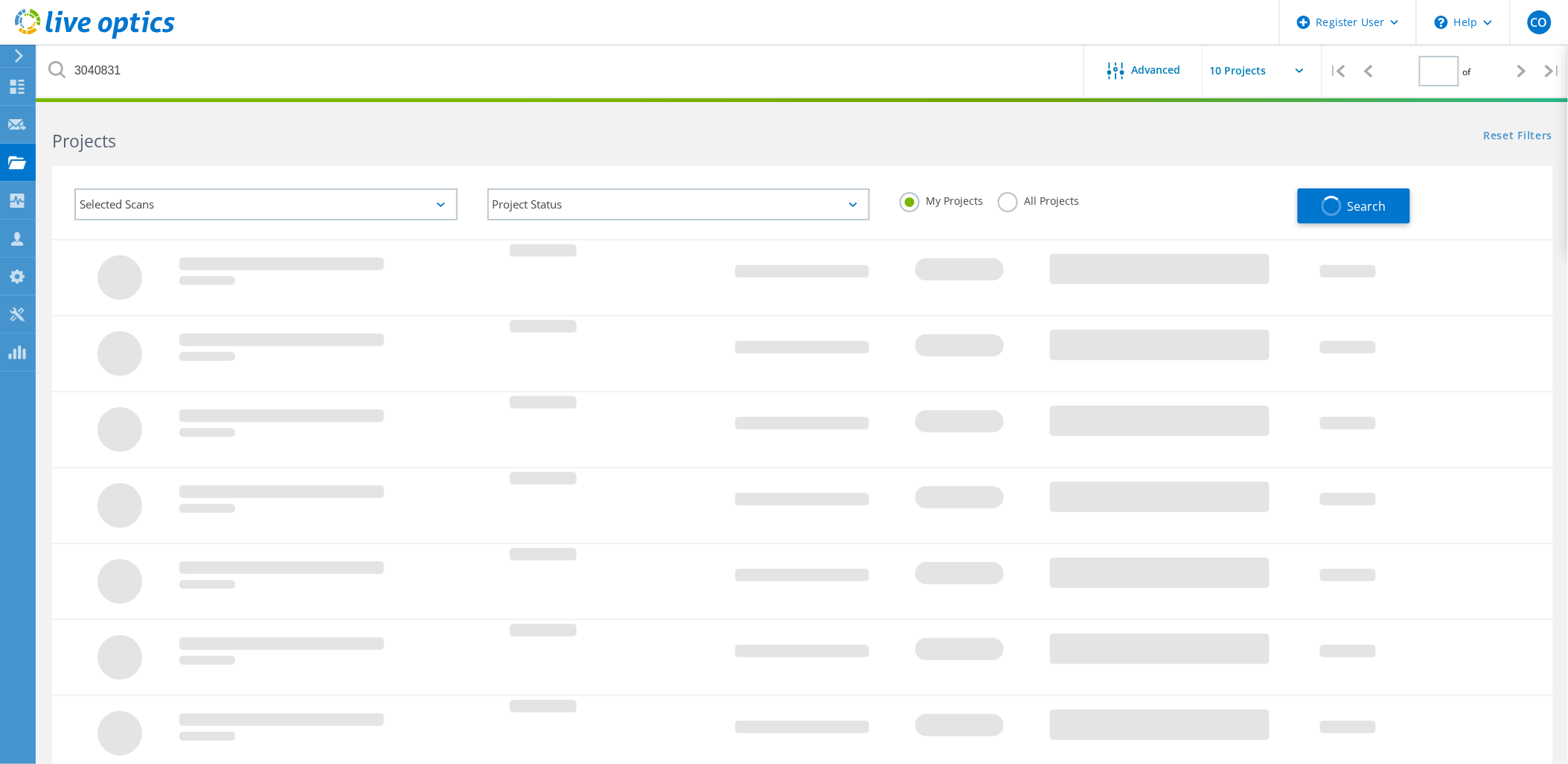
type input "1"
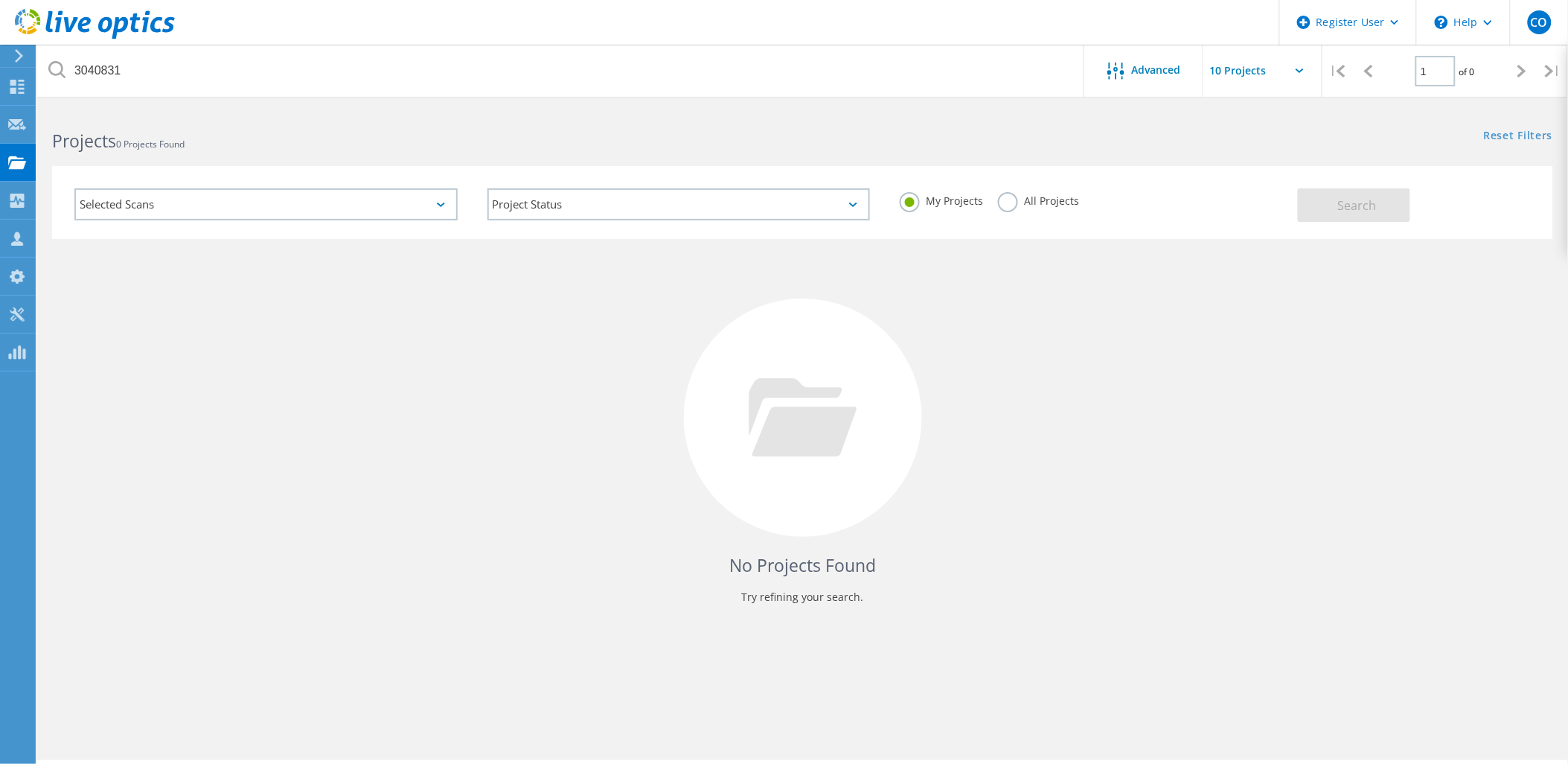
click at [1005, 205] on label "All Projects" at bounding box center [1038, 199] width 81 height 14
click at [0, 0] on input "All Projects" at bounding box center [0, 0] width 0 height 0
click at [1320, 209] on button "Search" at bounding box center [1353, 205] width 112 height 34
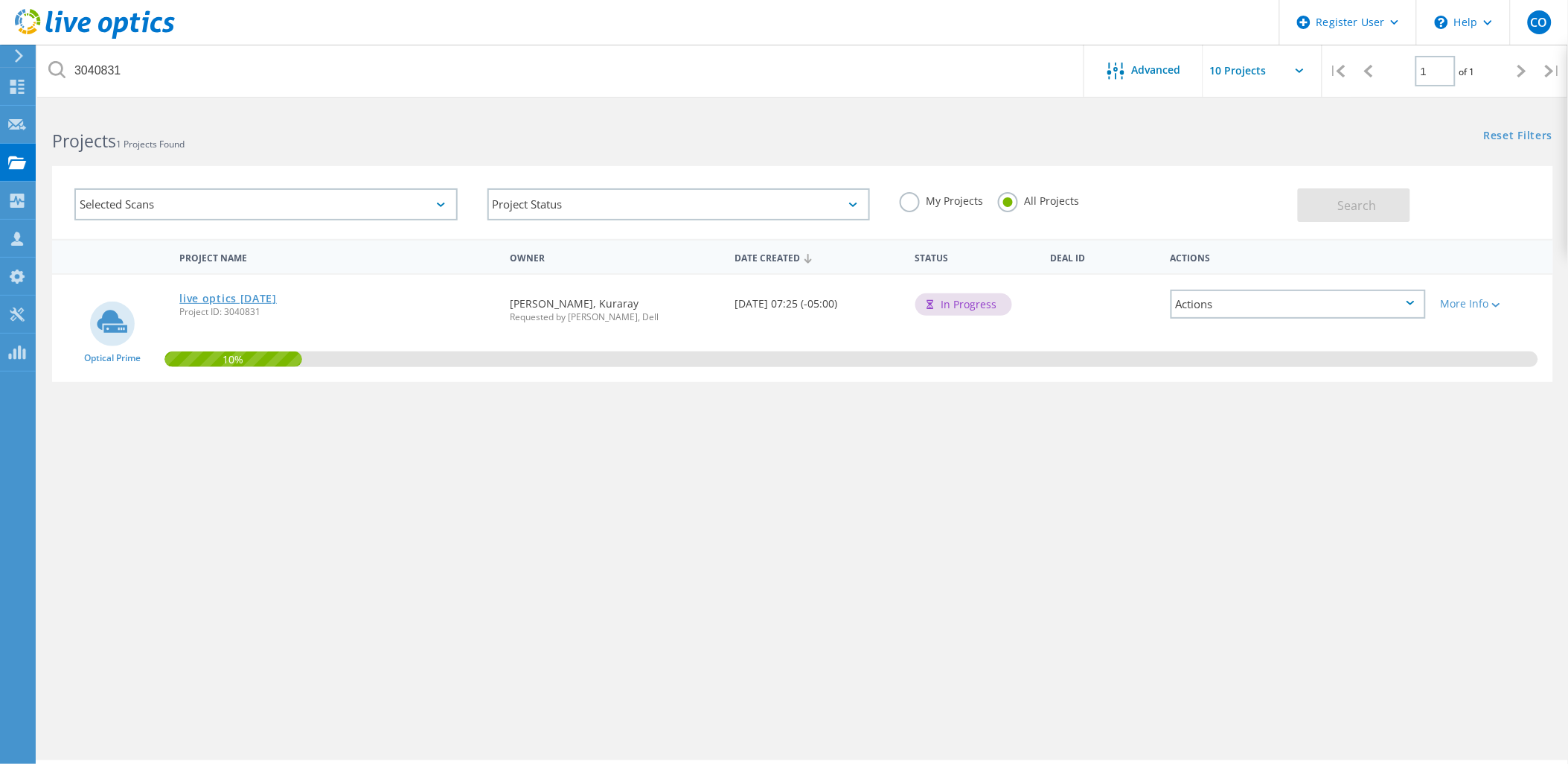
click at [229, 296] on link "live optics [DATE]" at bounding box center [227, 298] width 97 height 10
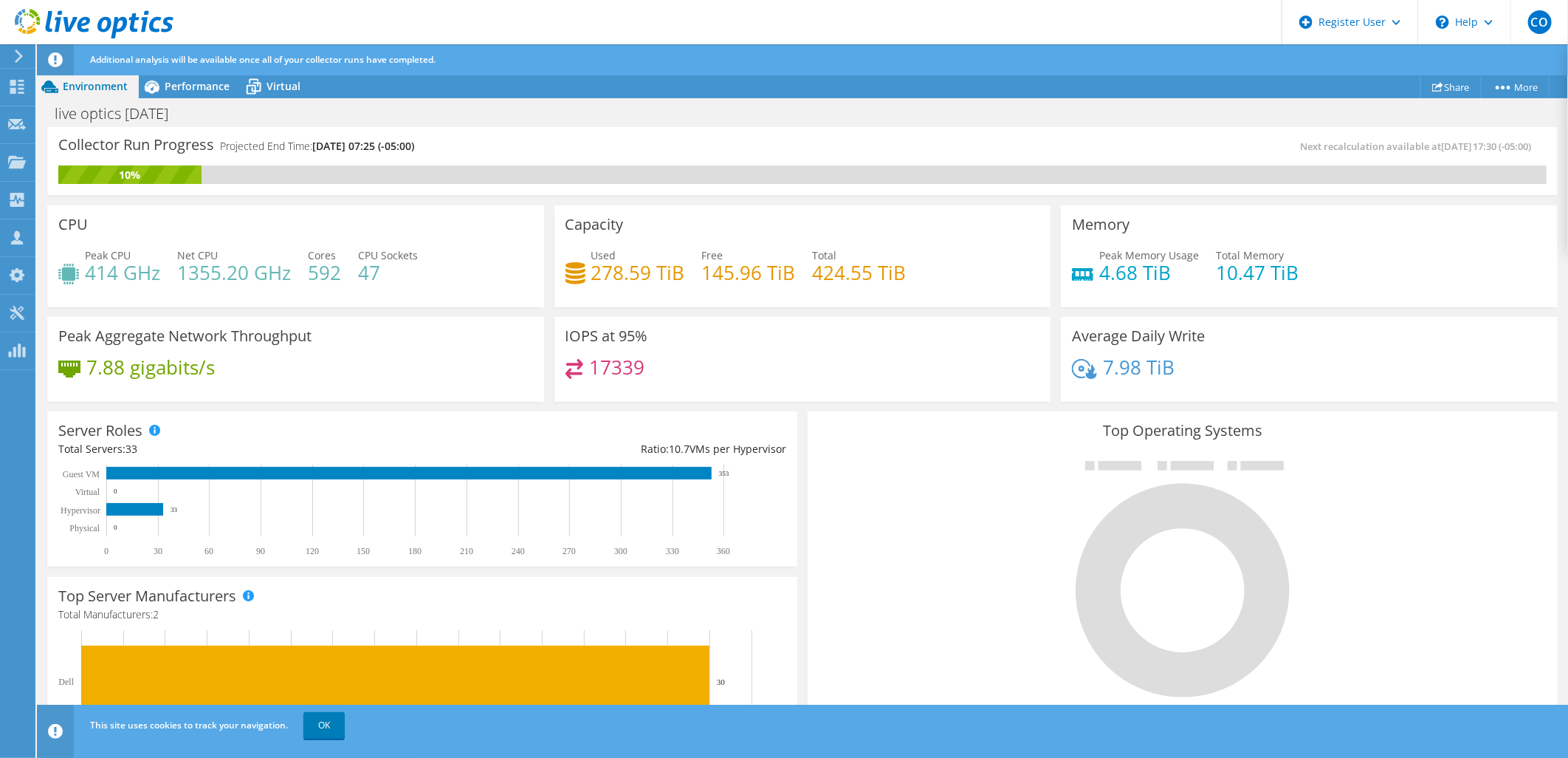
scroll to position [393, 0]
click at [1525, 78] on link "More" at bounding box center [1515, 87] width 68 height 22
click at [1327, 100] on div "live optics [DATE] Print" at bounding box center [803, 113] width 1532 height 27
click at [277, 89] on span "Virtual" at bounding box center [283, 86] width 34 height 14
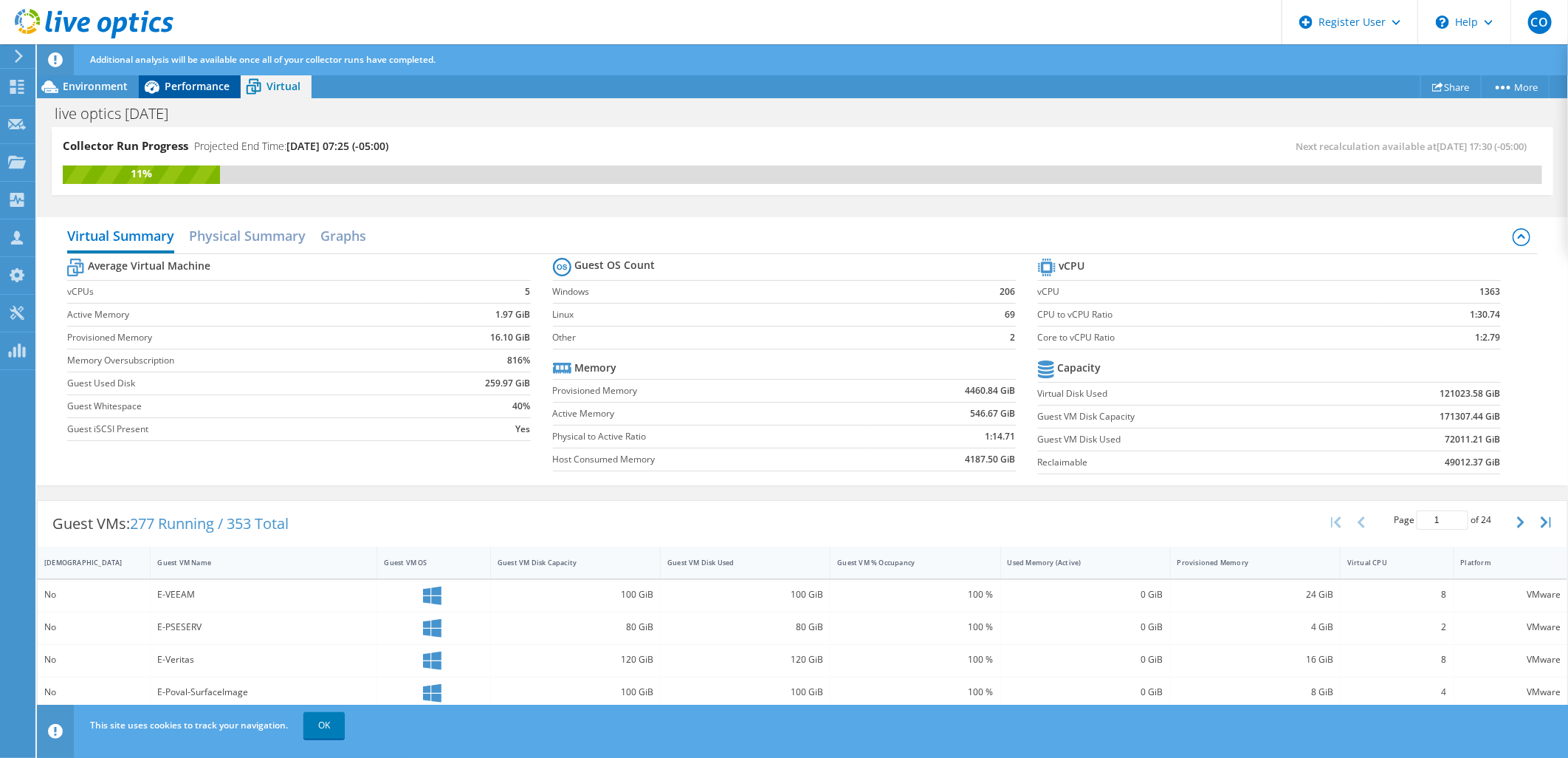
click at [227, 89] on span "Performance" at bounding box center [197, 86] width 65 height 14
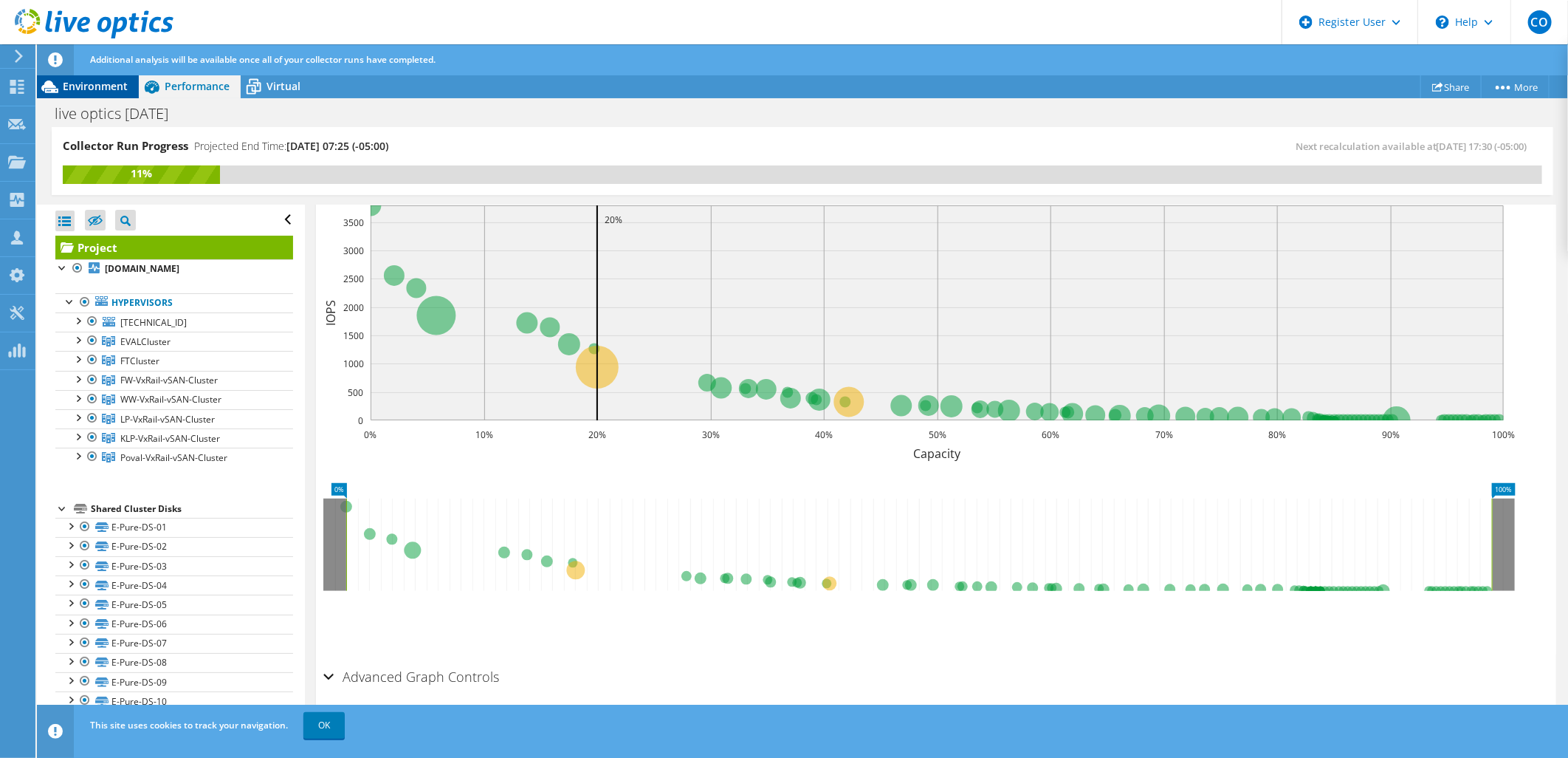
click at [108, 86] on span "Environment" at bounding box center [95, 86] width 65 height 14
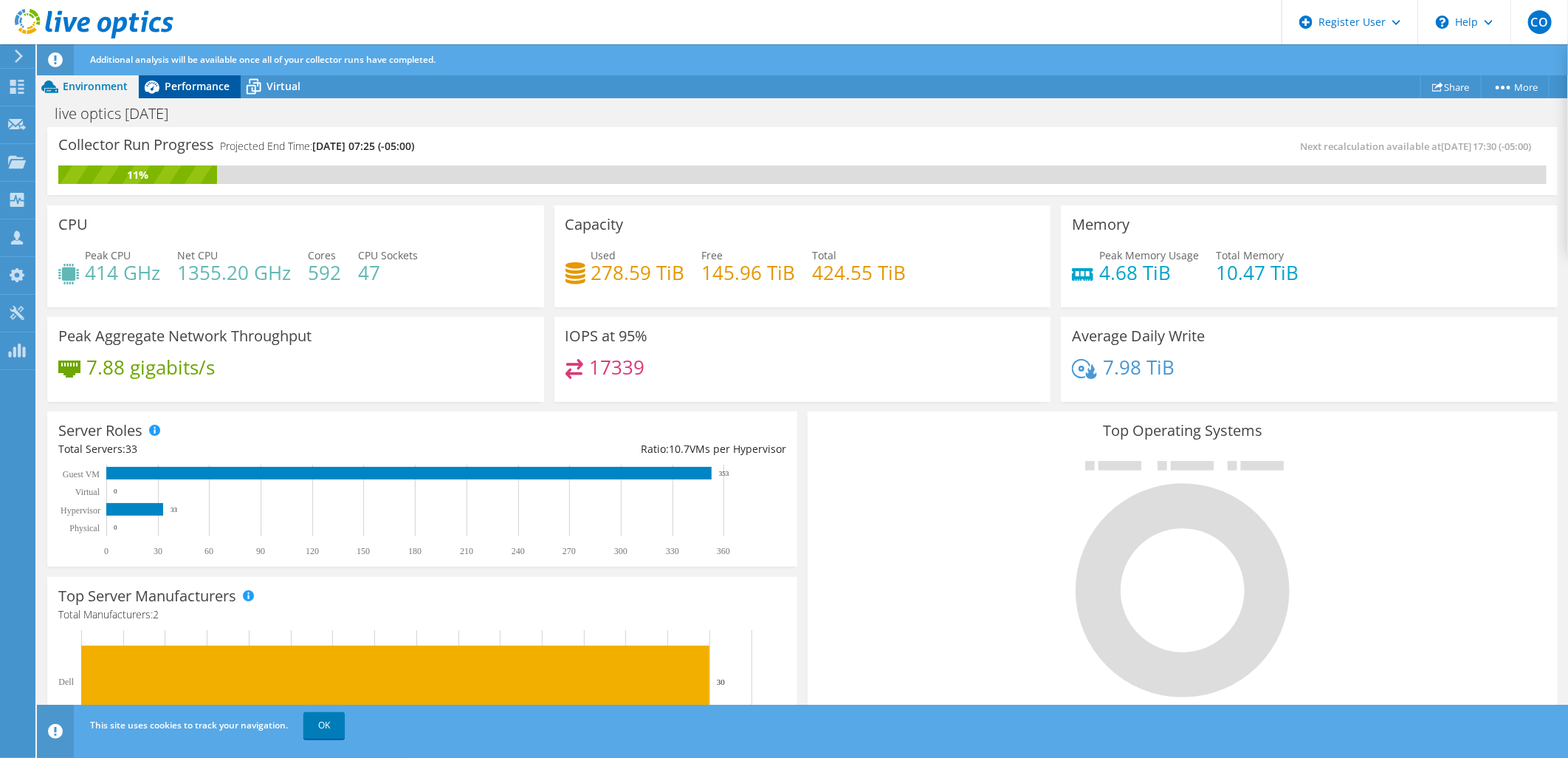
click at [188, 93] on span "Performance" at bounding box center [197, 86] width 65 height 14
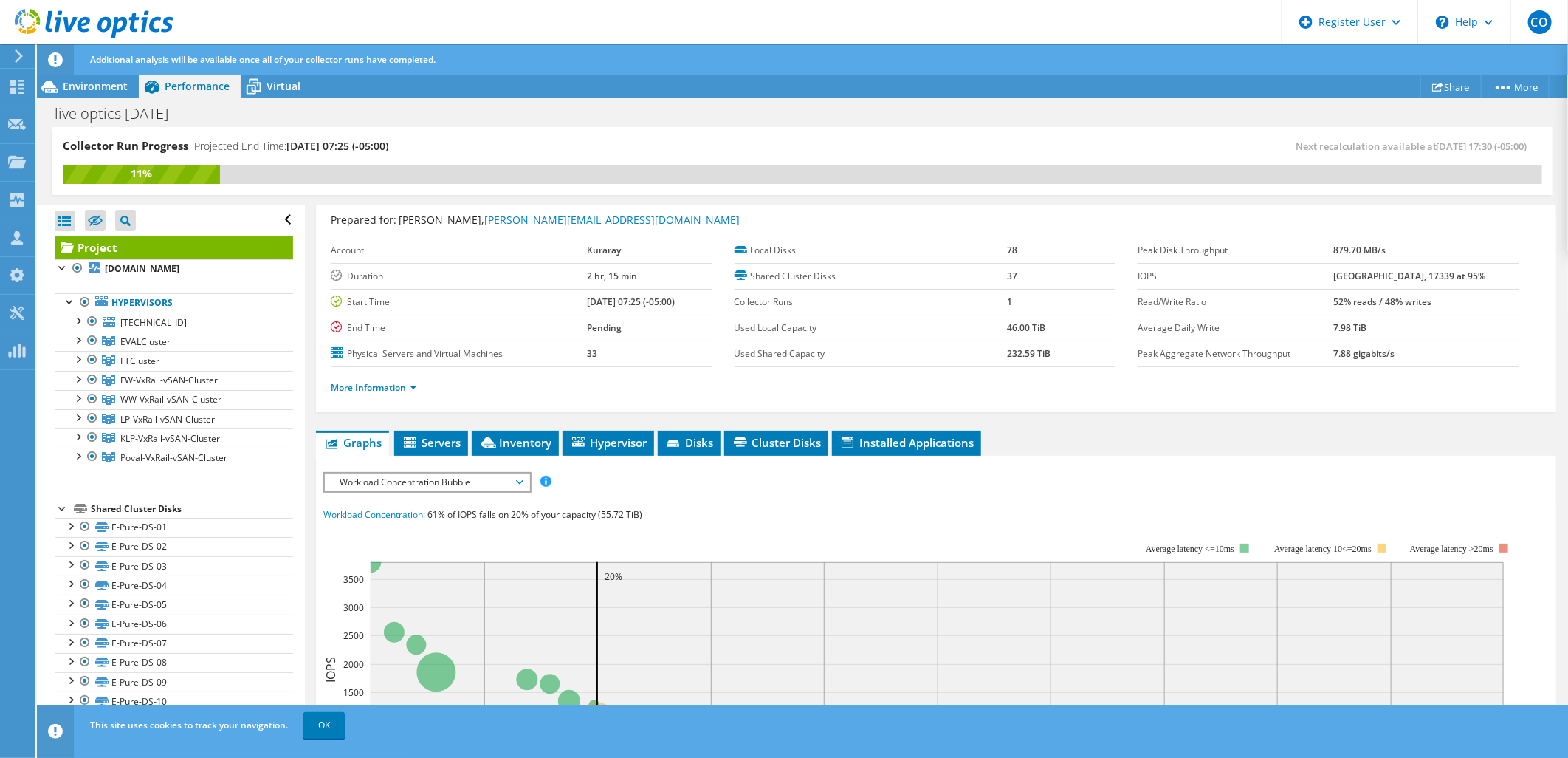
scroll to position [0, 0]
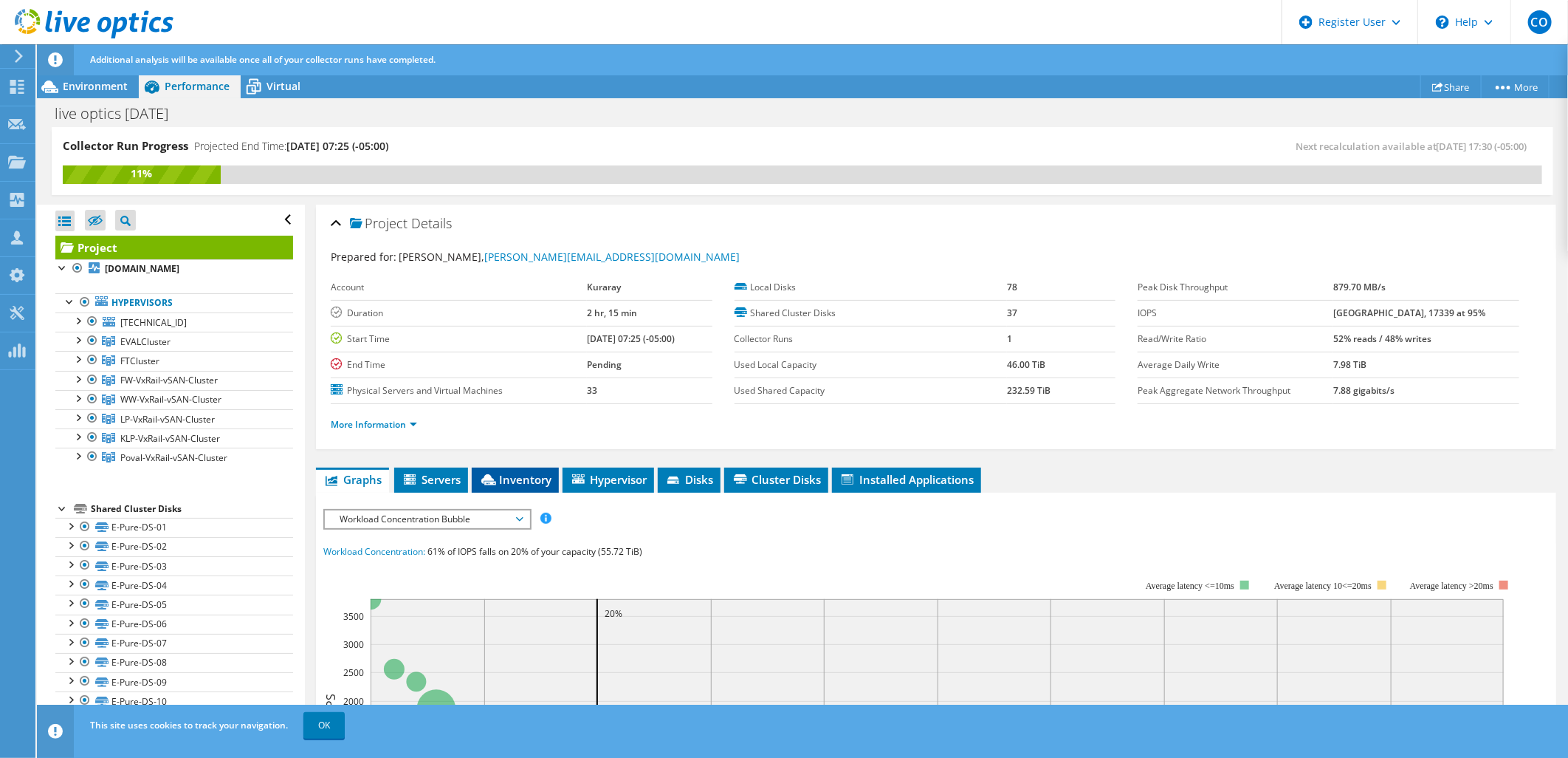
click at [539, 485] on li "Inventory" at bounding box center [515, 479] width 87 height 25
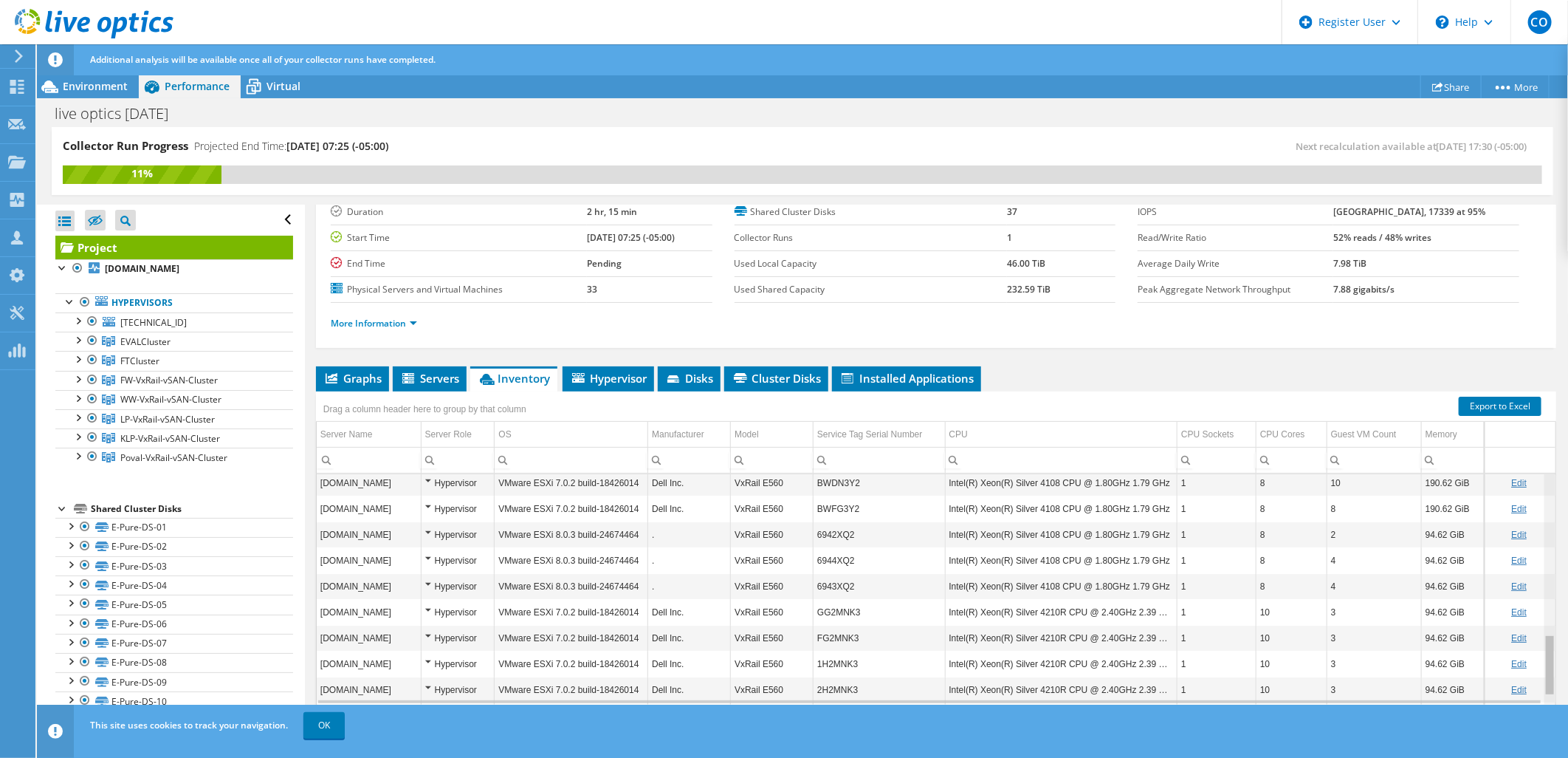
scroll to position [632, 0]
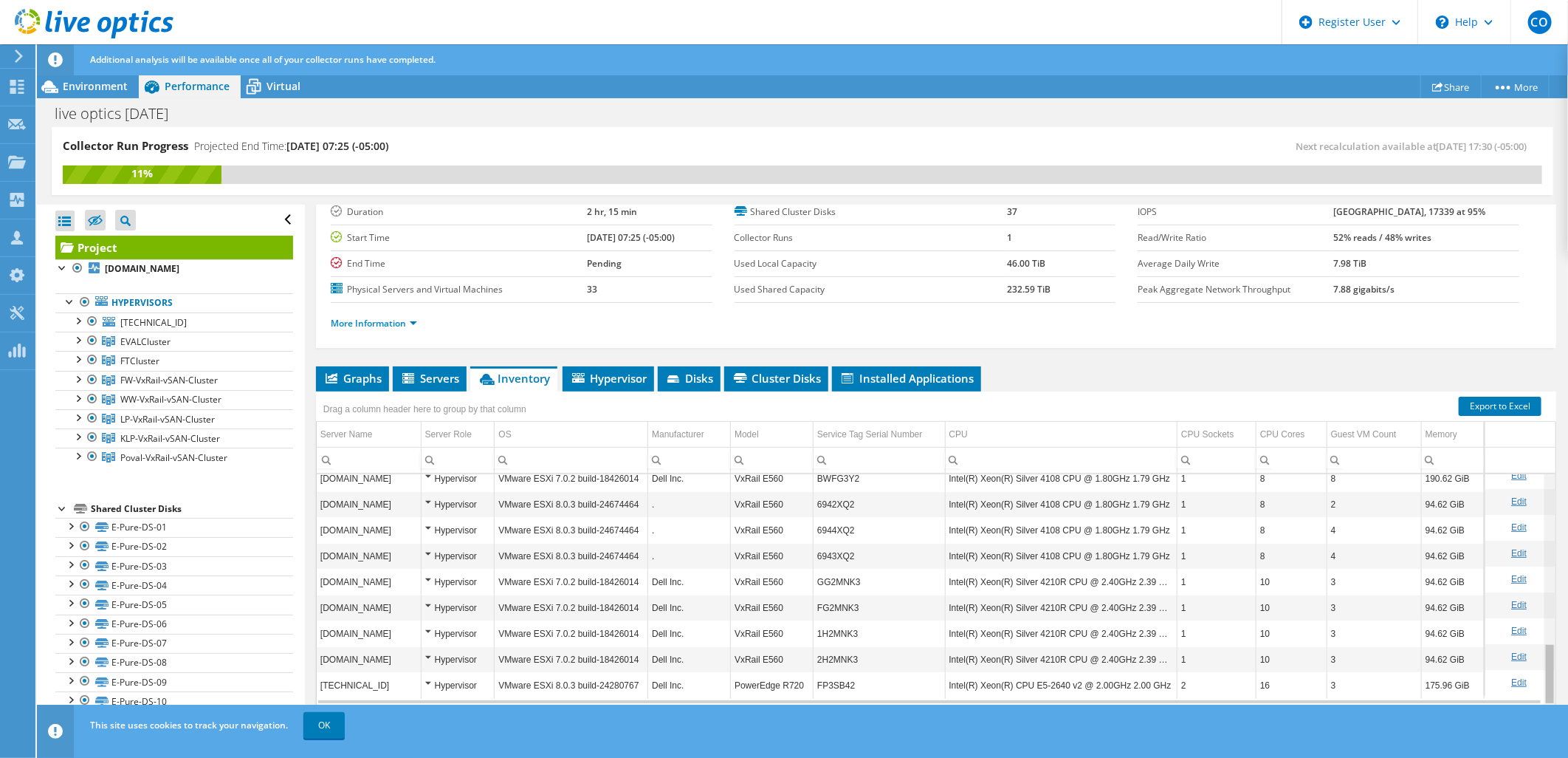
drag, startPoint x: 1540, startPoint y: 490, endPoint x: 1549, endPoint y: 710, distance: 220.2
click at [1549, 710] on body "CO Dell User Christopher Otule Christopher.Otule@dell.com Dell My Profile Log O…" at bounding box center [784, 379] width 1568 height 758
click at [768, 382] on li "Cluster Disks" at bounding box center [776, 379] width 104 height 25
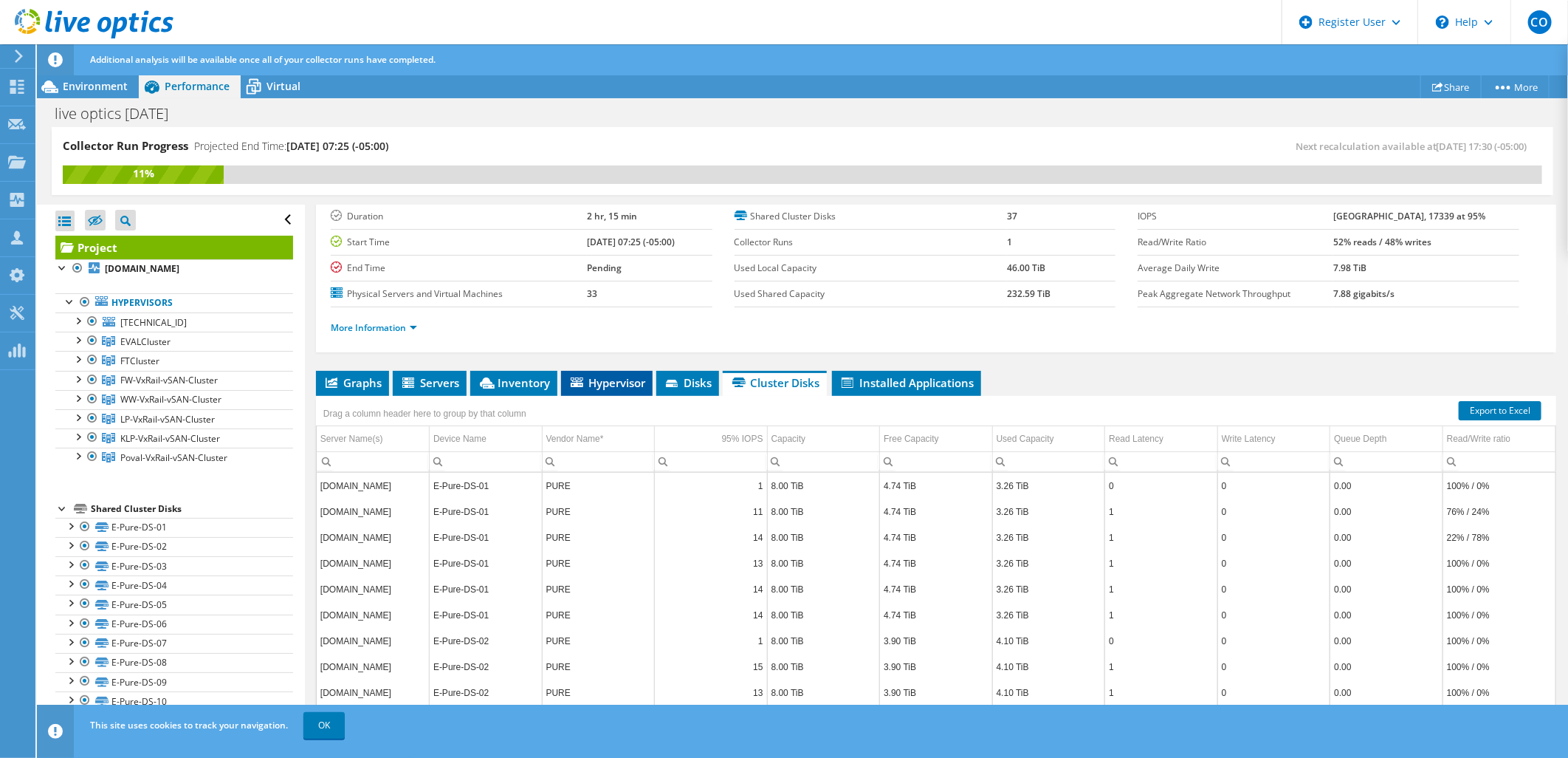
scroll to position [101, 0]
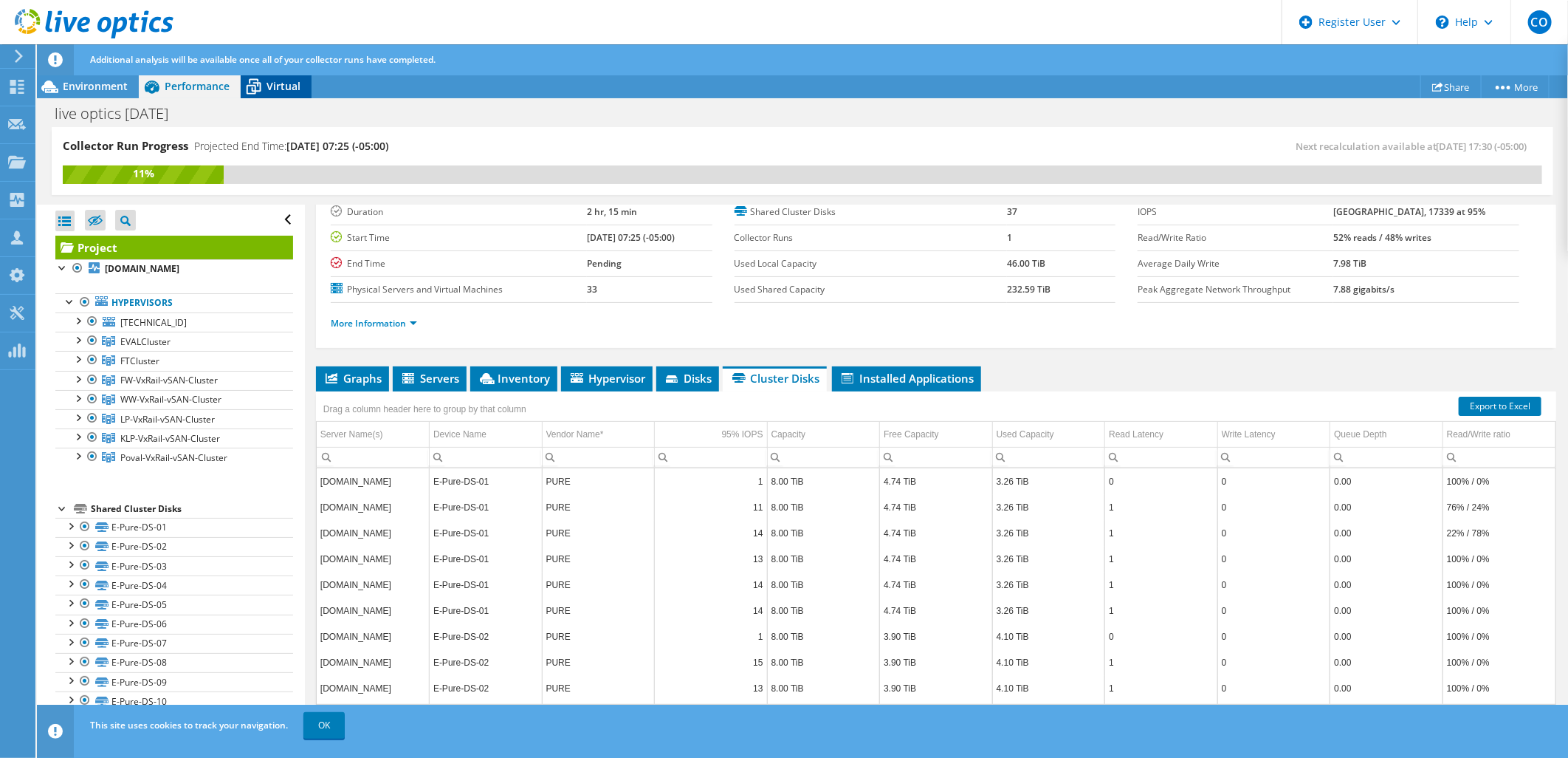
click at [283, 86] on span "Virtual" at bounding box center [283, 86] width 34 height 14
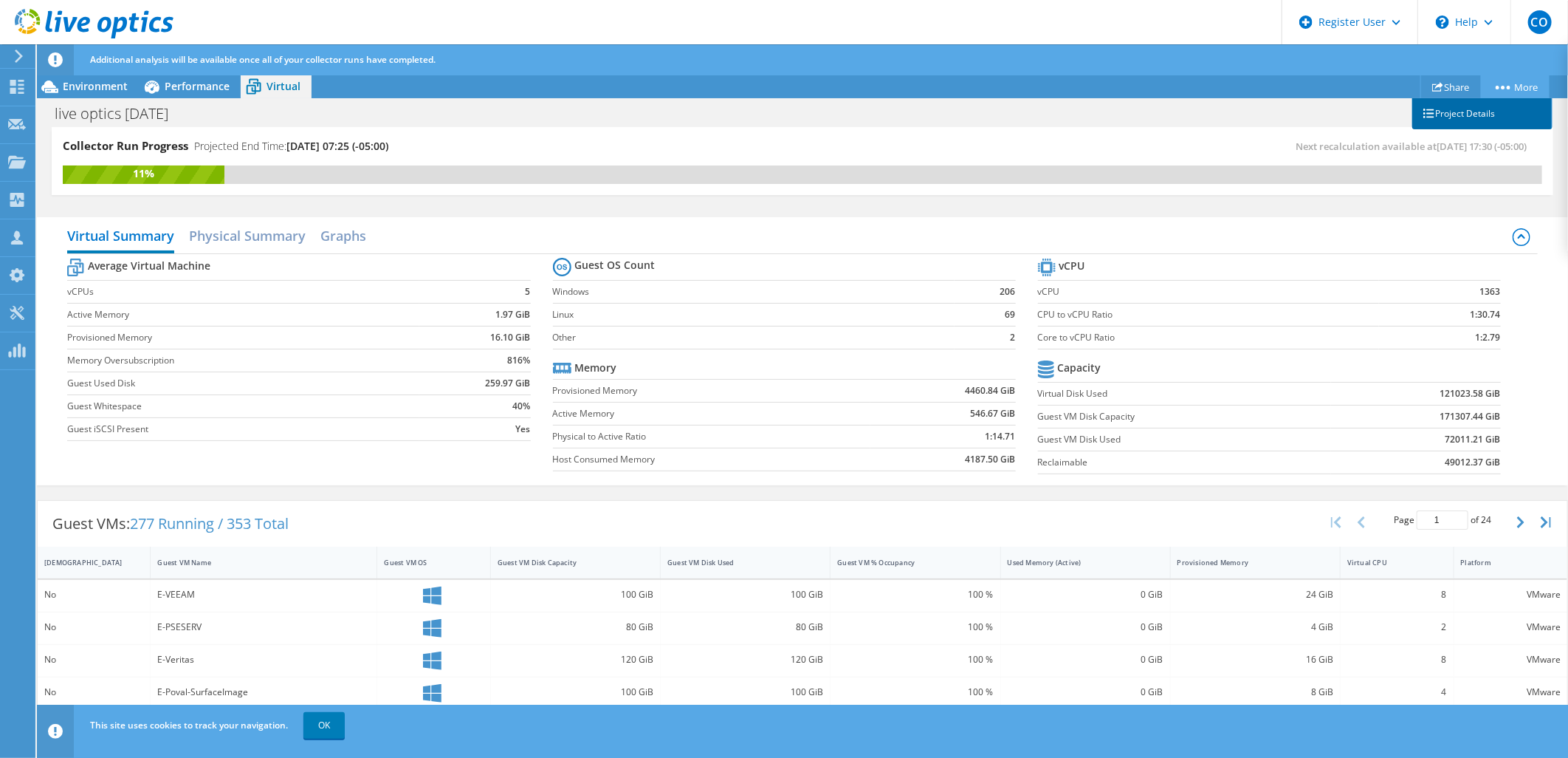
click at [1495, 111] on link "Project Details" at bounding box center [1482, 113] width 140 height 31
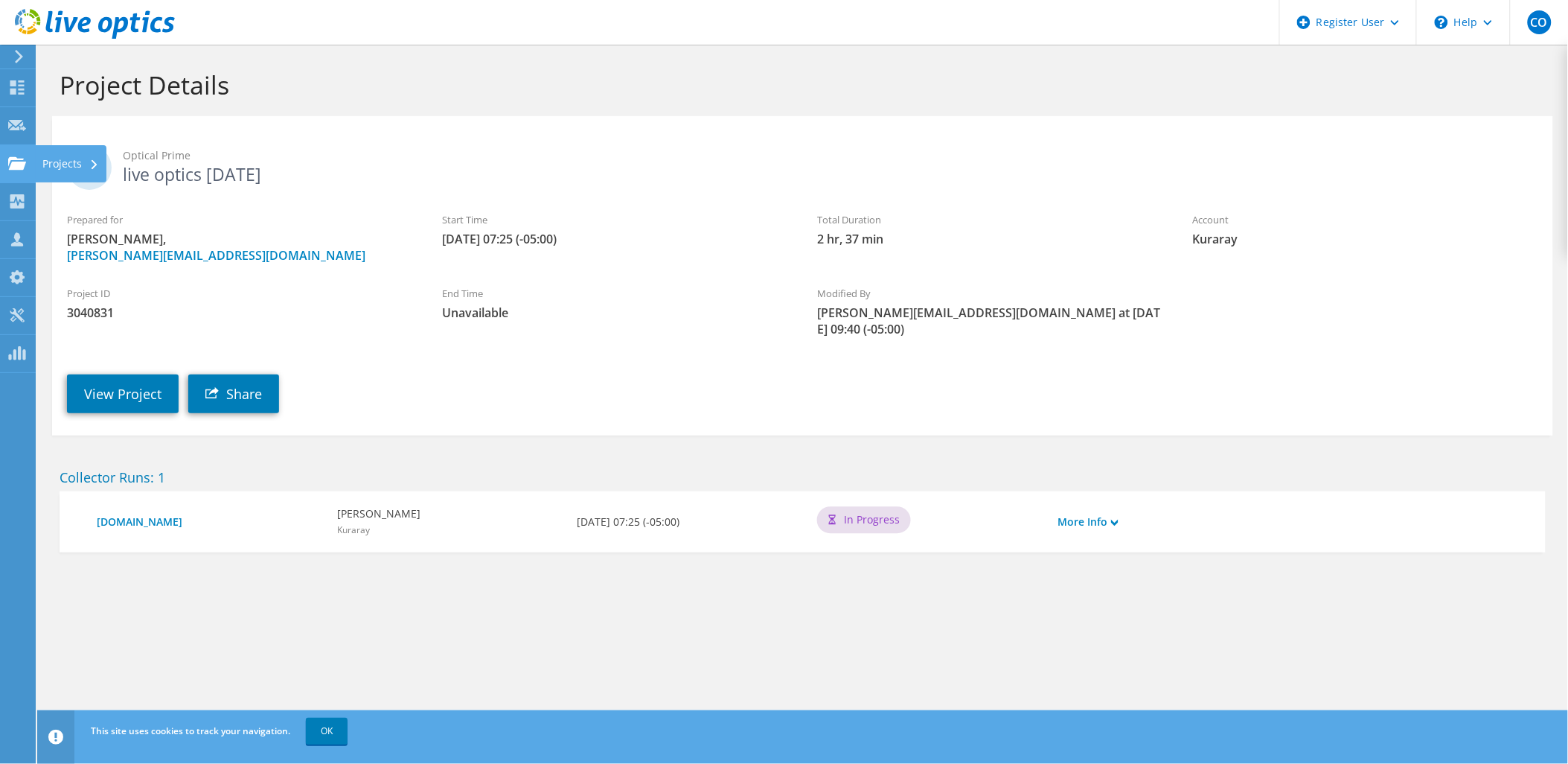
click at [8, 160] on use at bounding box center [17, 162] width 18 height 12
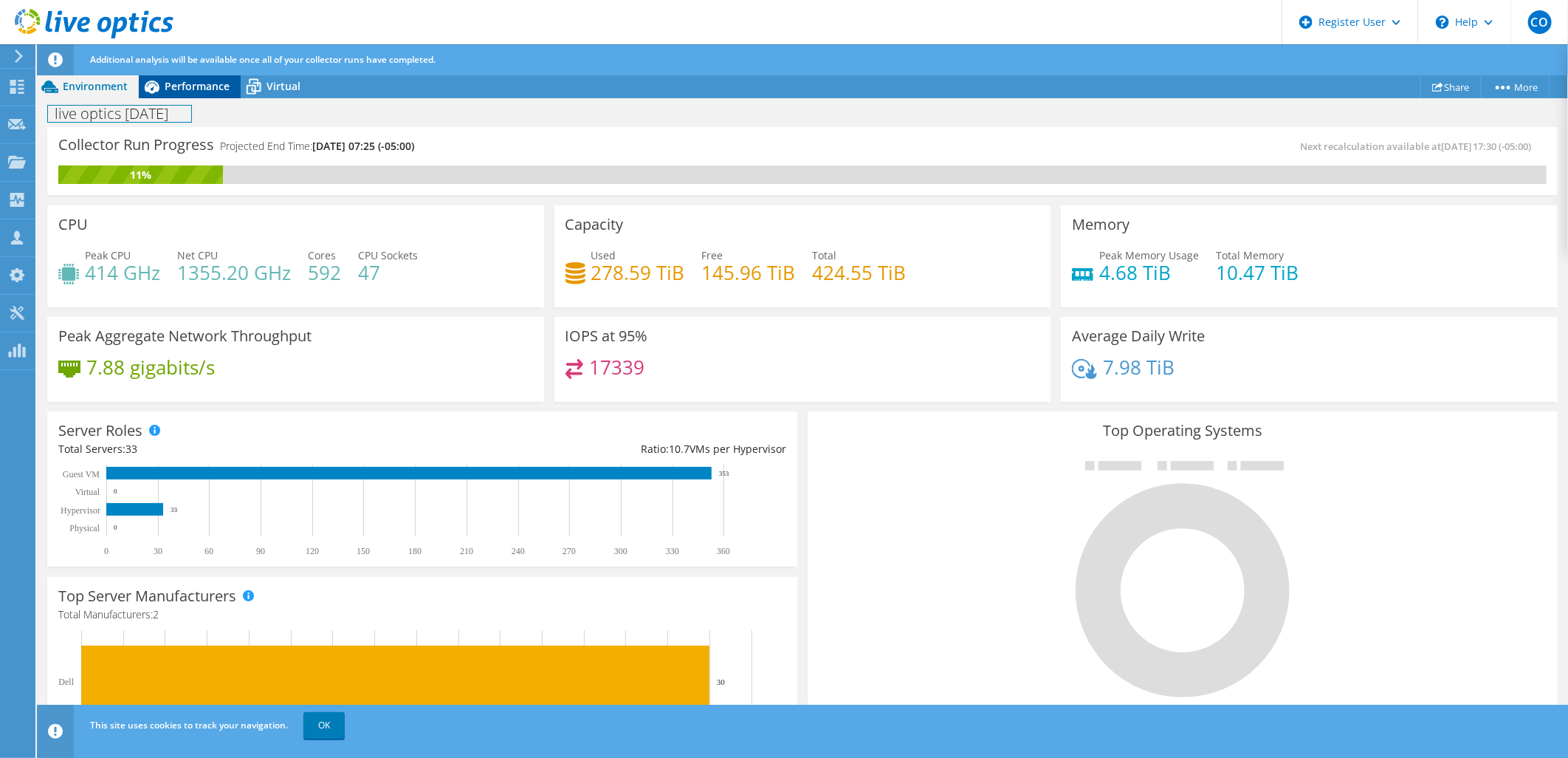
click at [204, 98] on div "live optics [DATE] Print" at bounding box center [803, 112] width 1532 height 29
click at [209, 90] on span "Performance" at bounding box center [197, 86] width 65 height 14
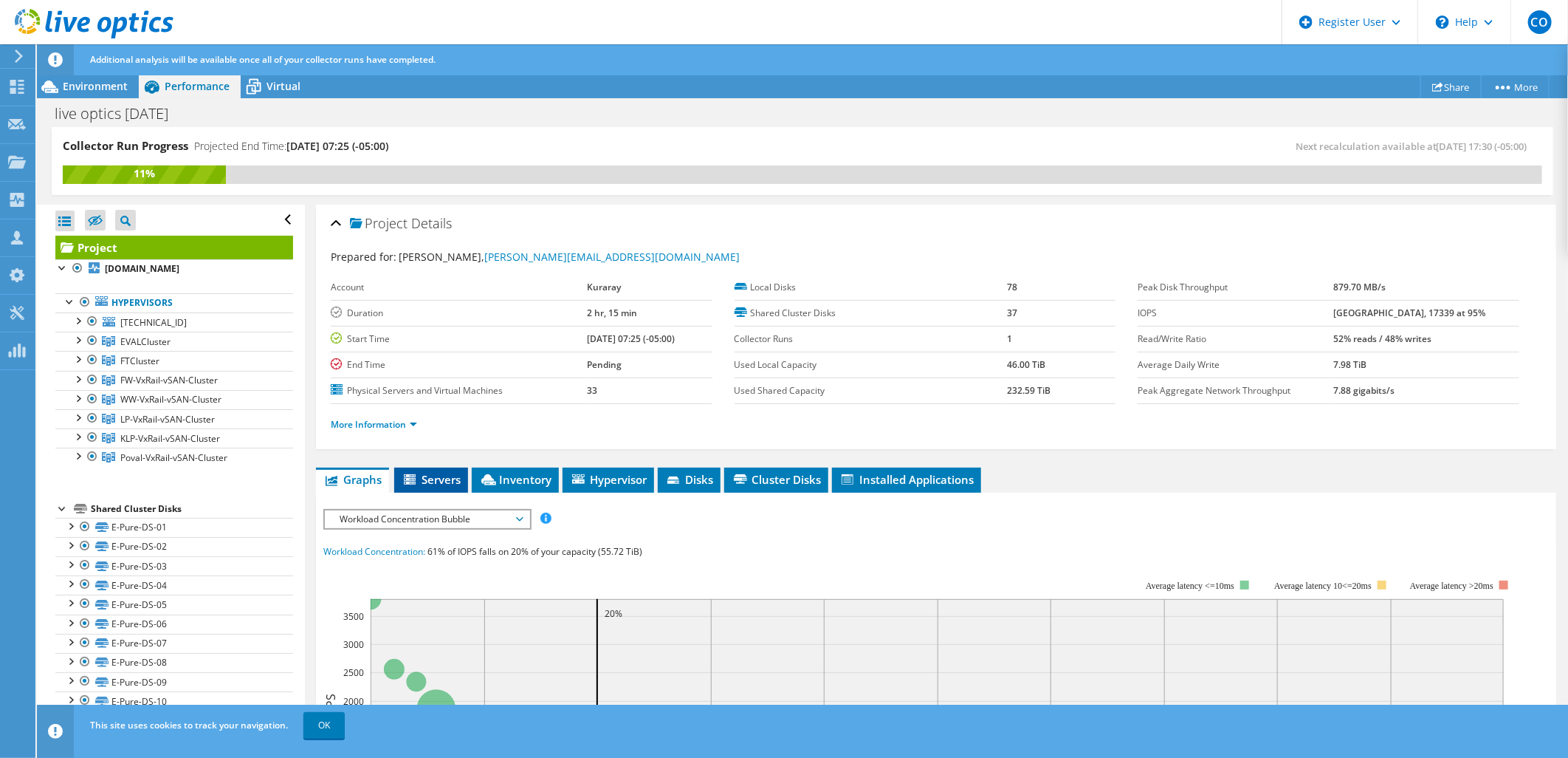
click at [467, 478] on li "Servers" at bounding box center [431, 479] width 74 height 25
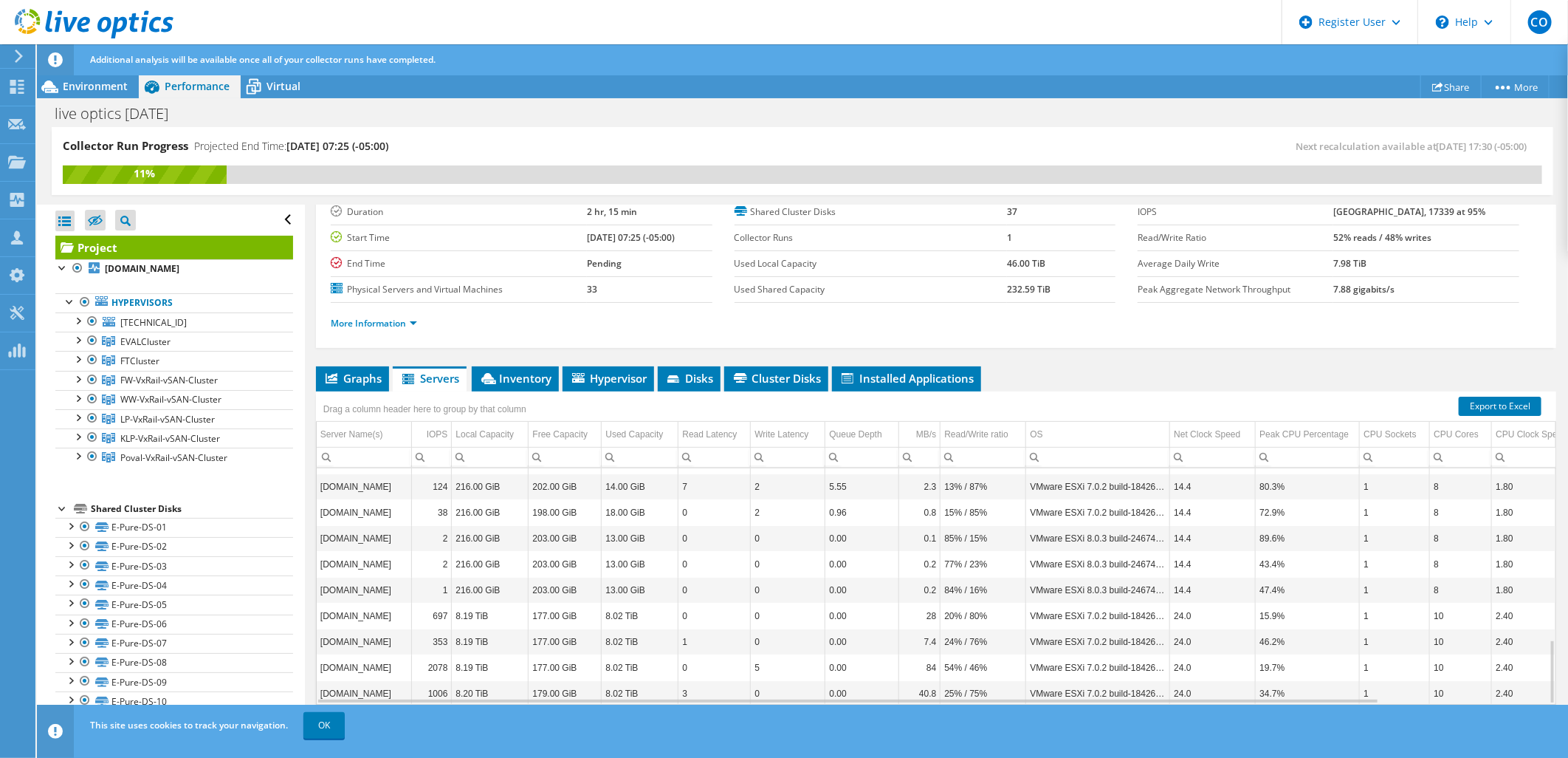
scroll to position [626, 0]
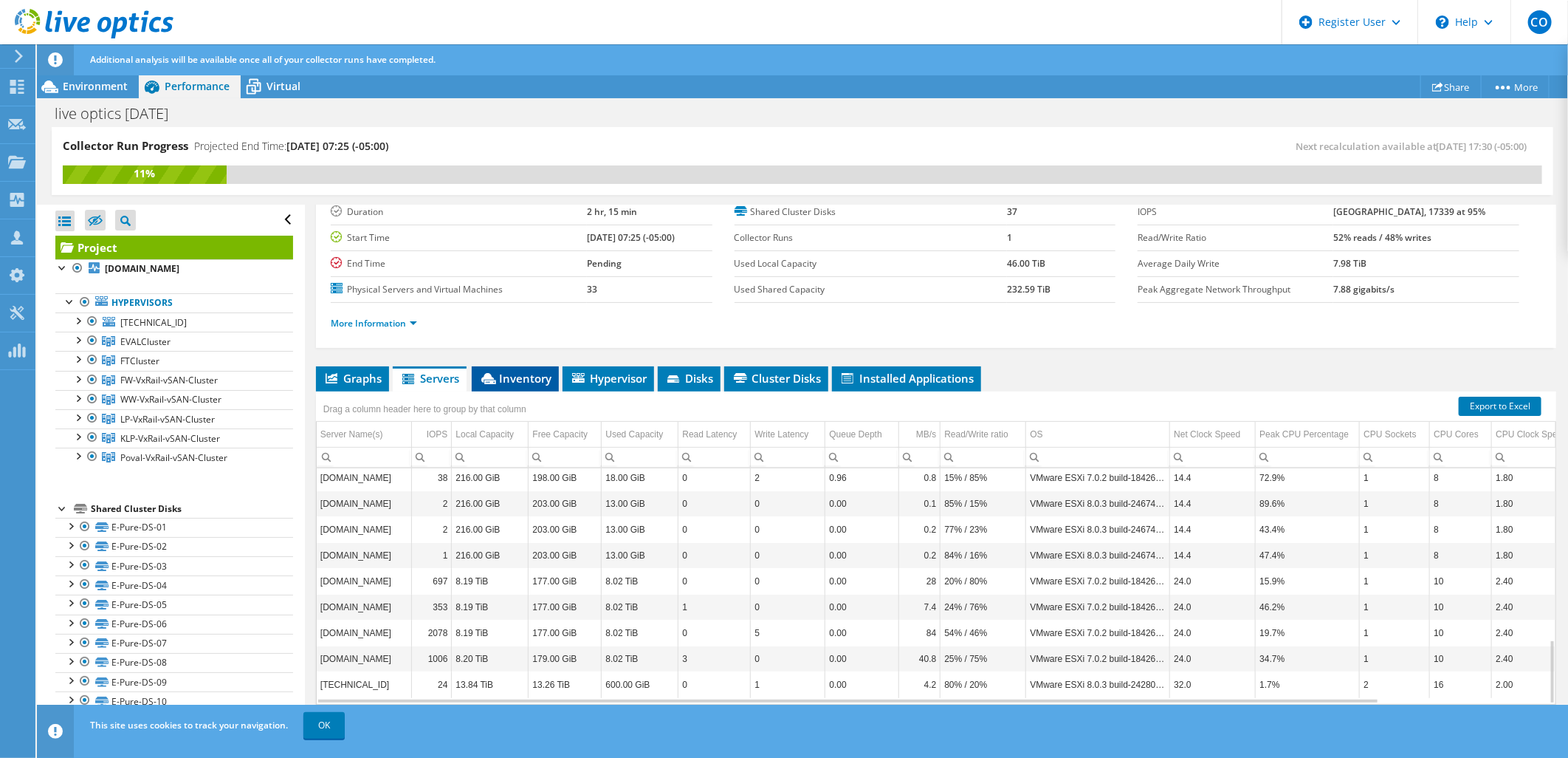
click at [506, 371] on span "Inventory" at bounding box center [515, 379] width 72 height 15
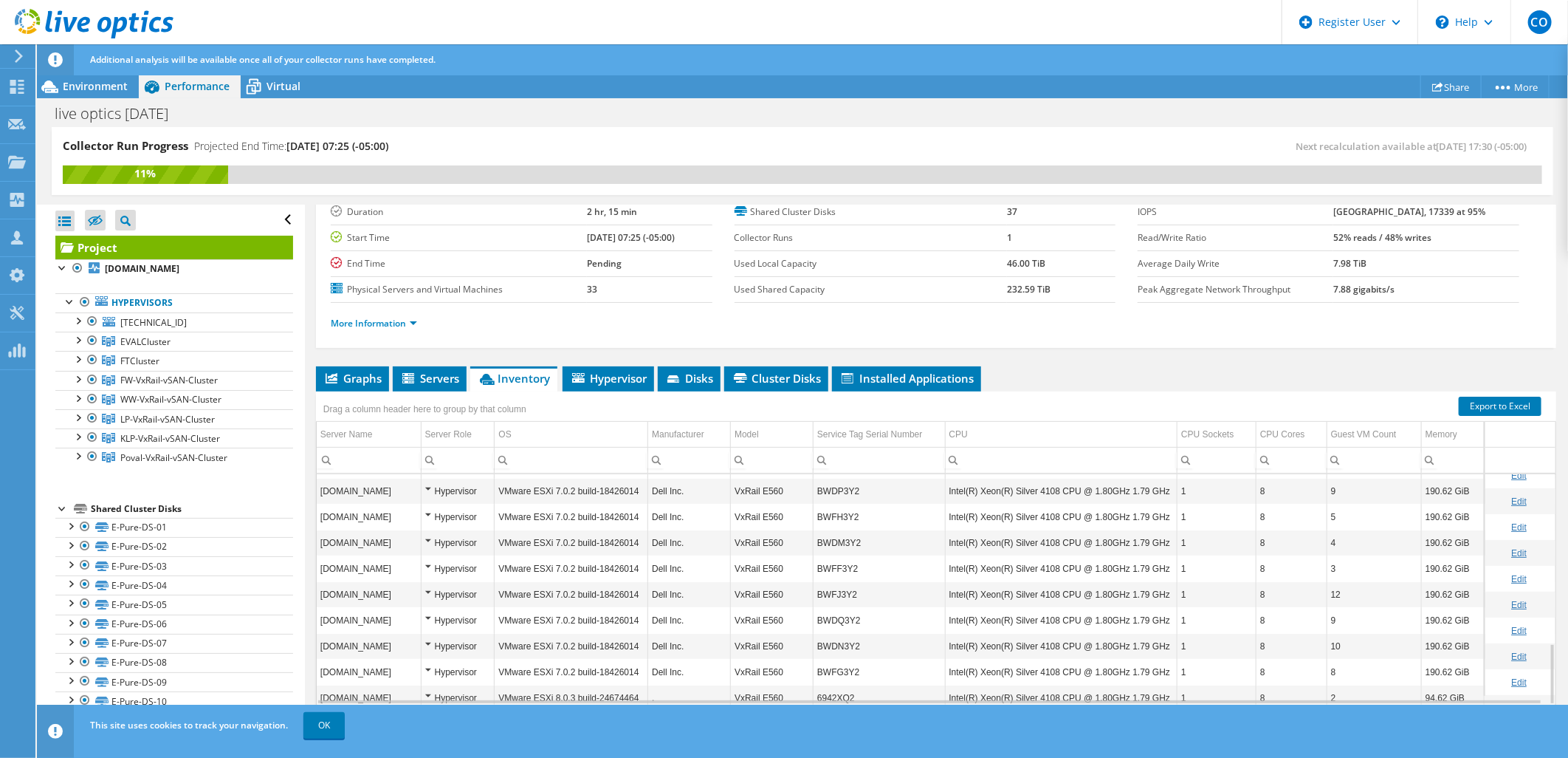
scroll to position [632, 0]
